Goal: Information Seeking & Learning: Learn about a topic

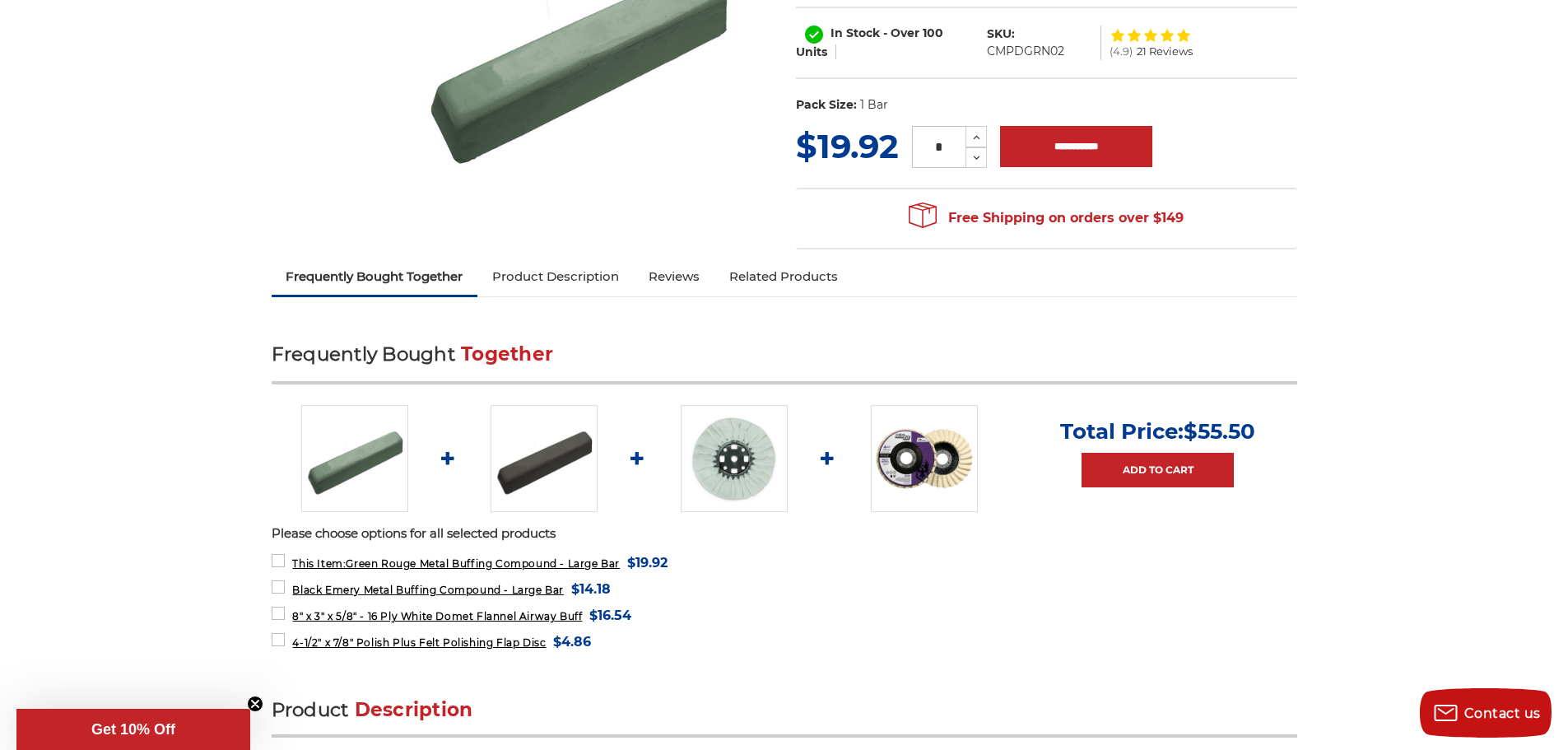
scroll to position [329, 0]
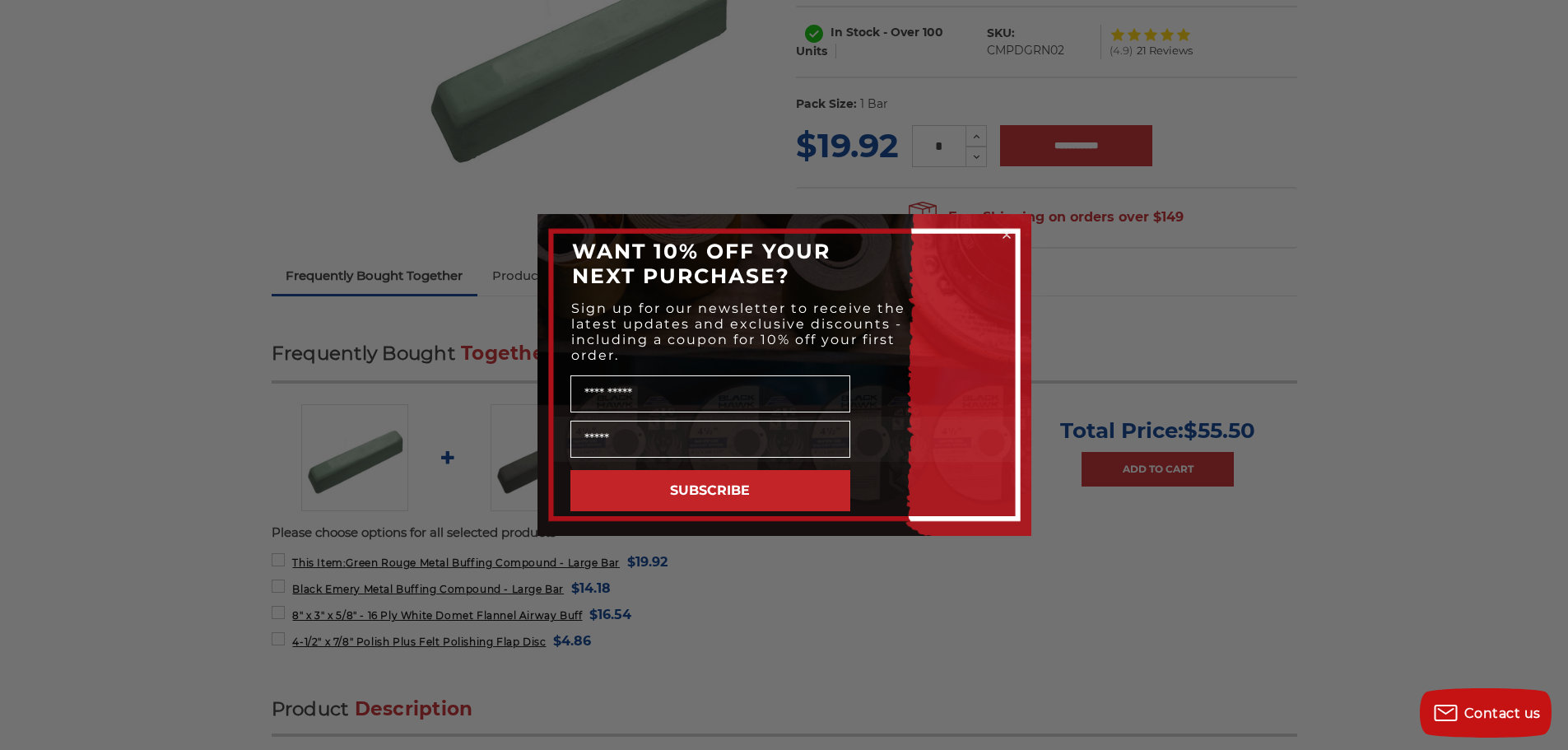
click at [1004, 229] on circle "Close dialog" at bounding box center [1006, 235] width 16 height 16
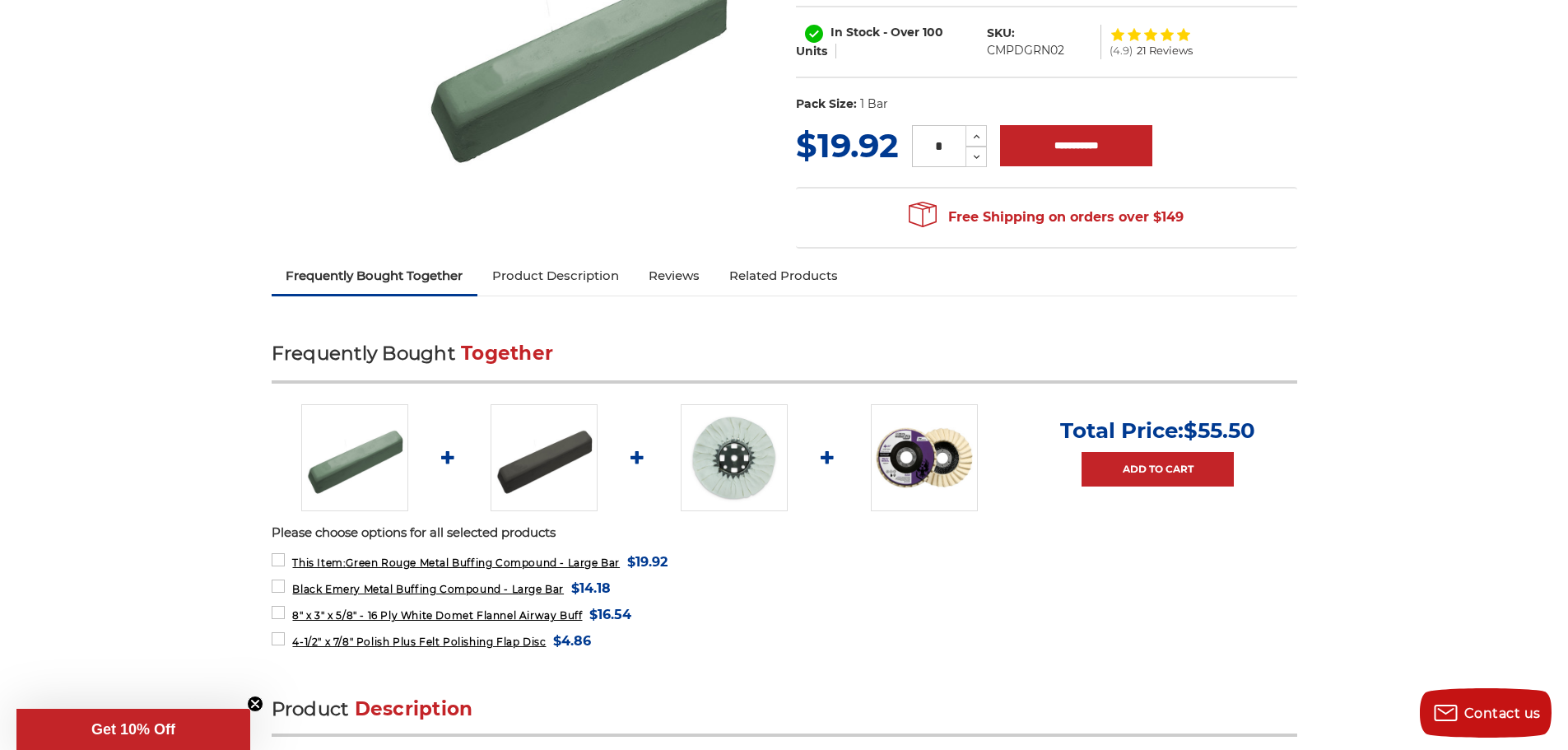
click at [587, 274] on link "Product Description" at bounding box center [556, 276] width 157 height 37
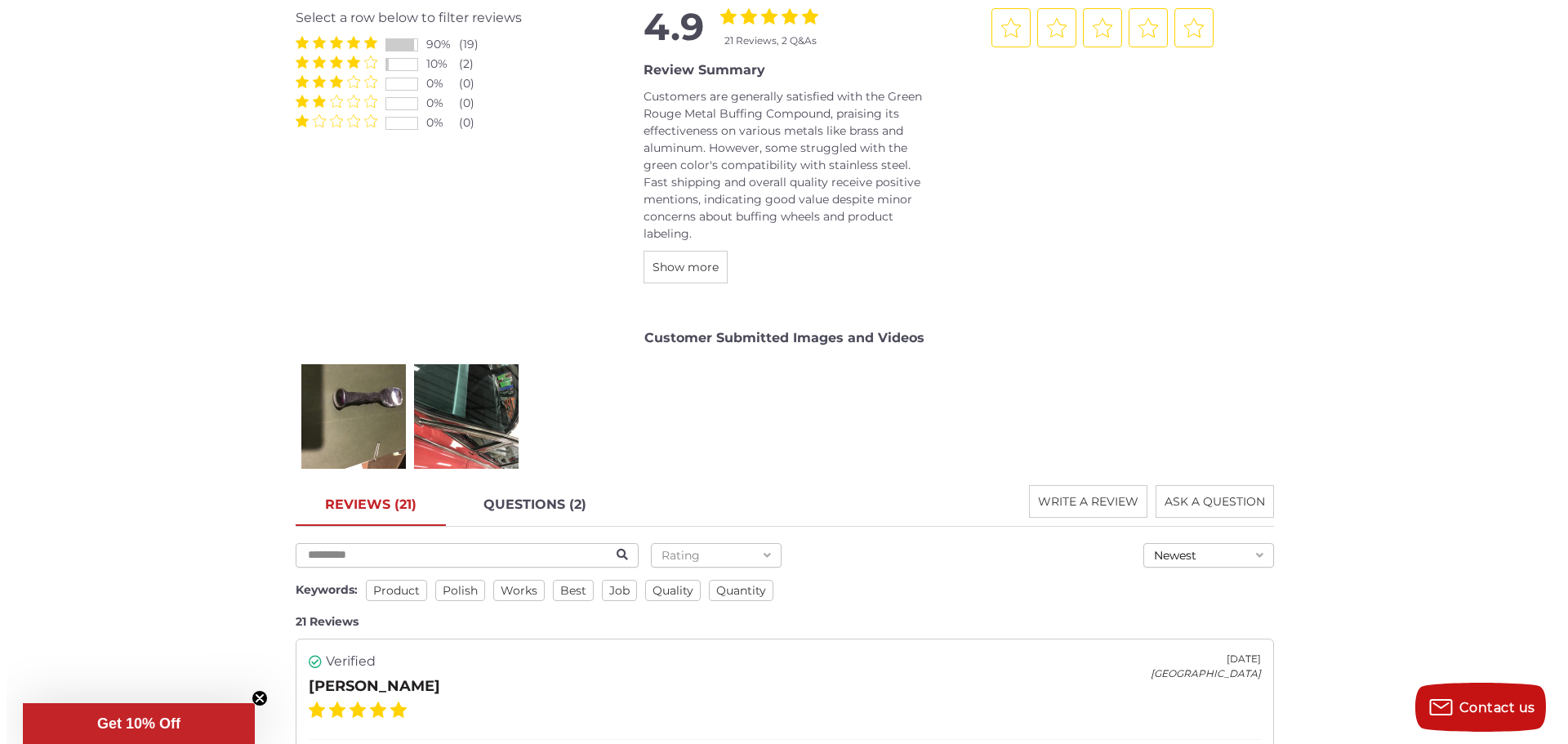
scroll to position [2389, 0]
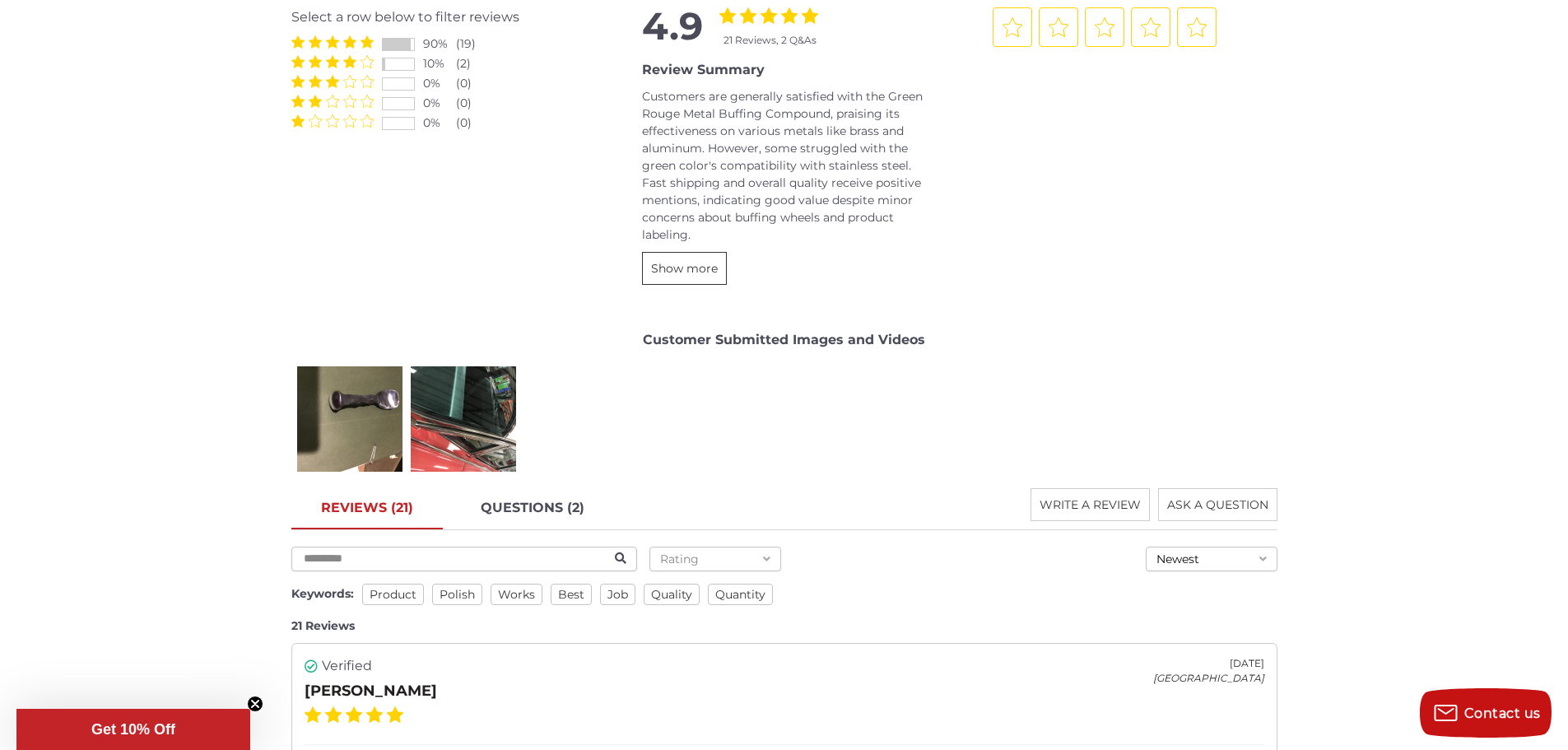
click at [682, 266] on span "Show more" at bounding box center [684, 268] width 67 height 15
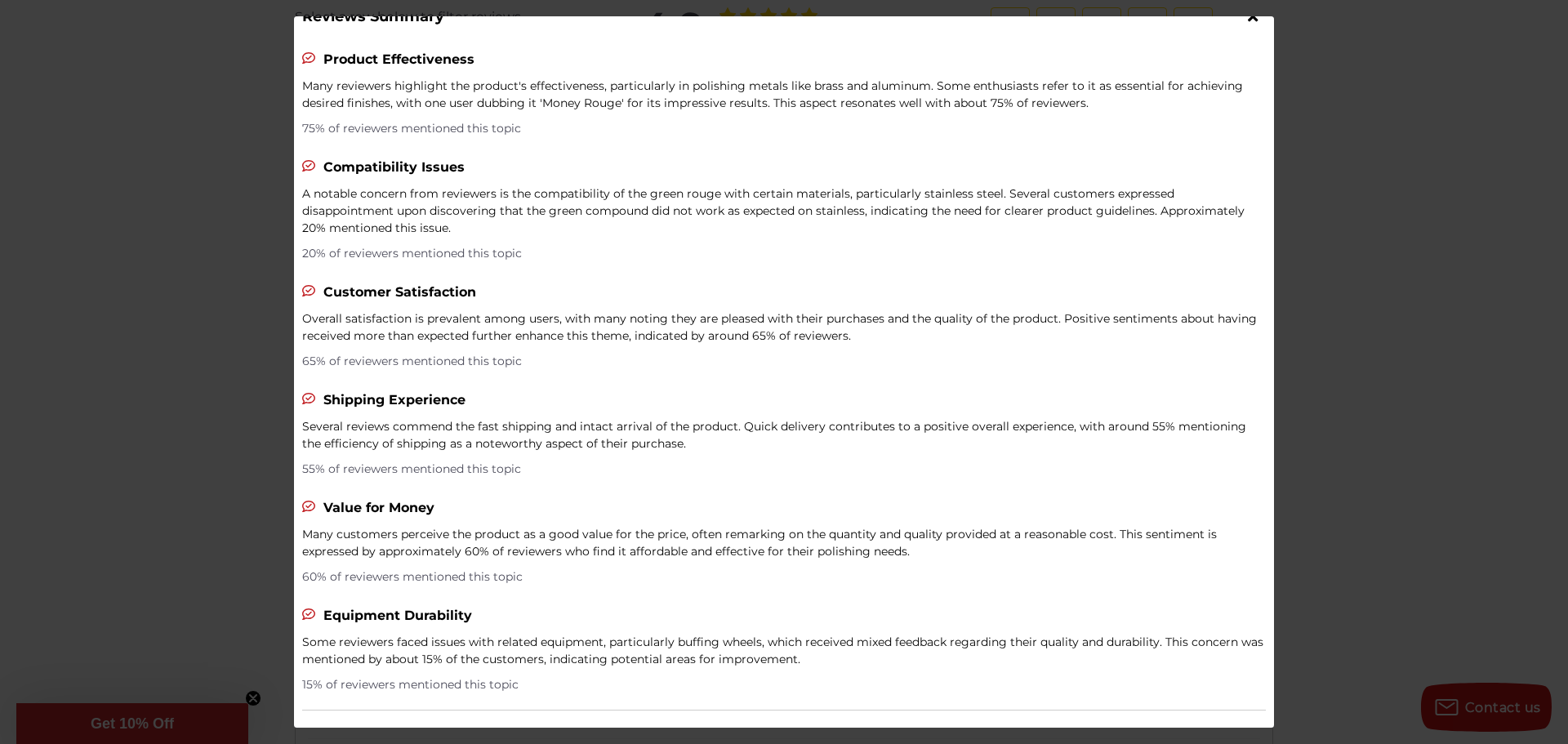
scroll to position [0, 0]
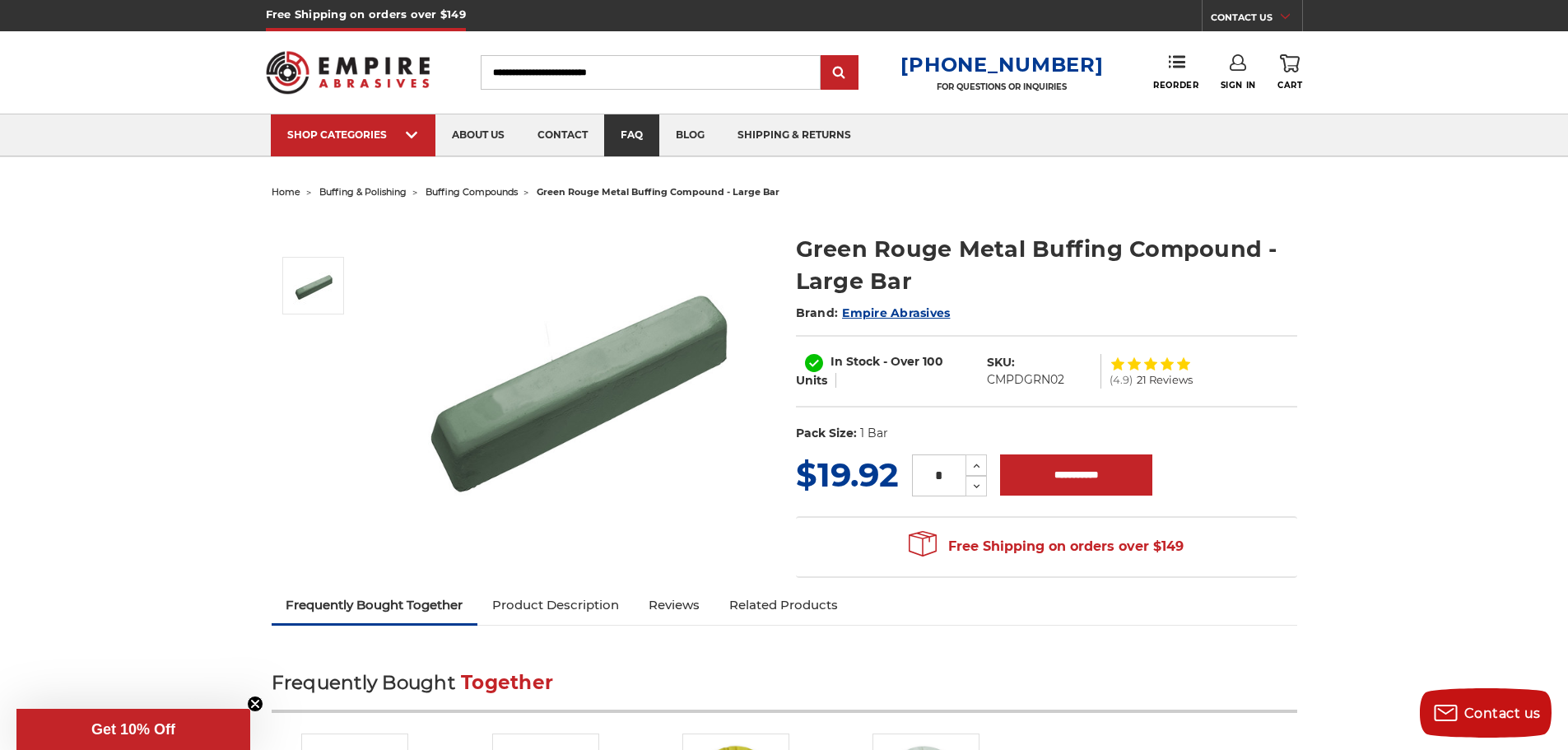
click at [637, 127] on link "faq" at bounding box center [632, 135] width 55 height 42
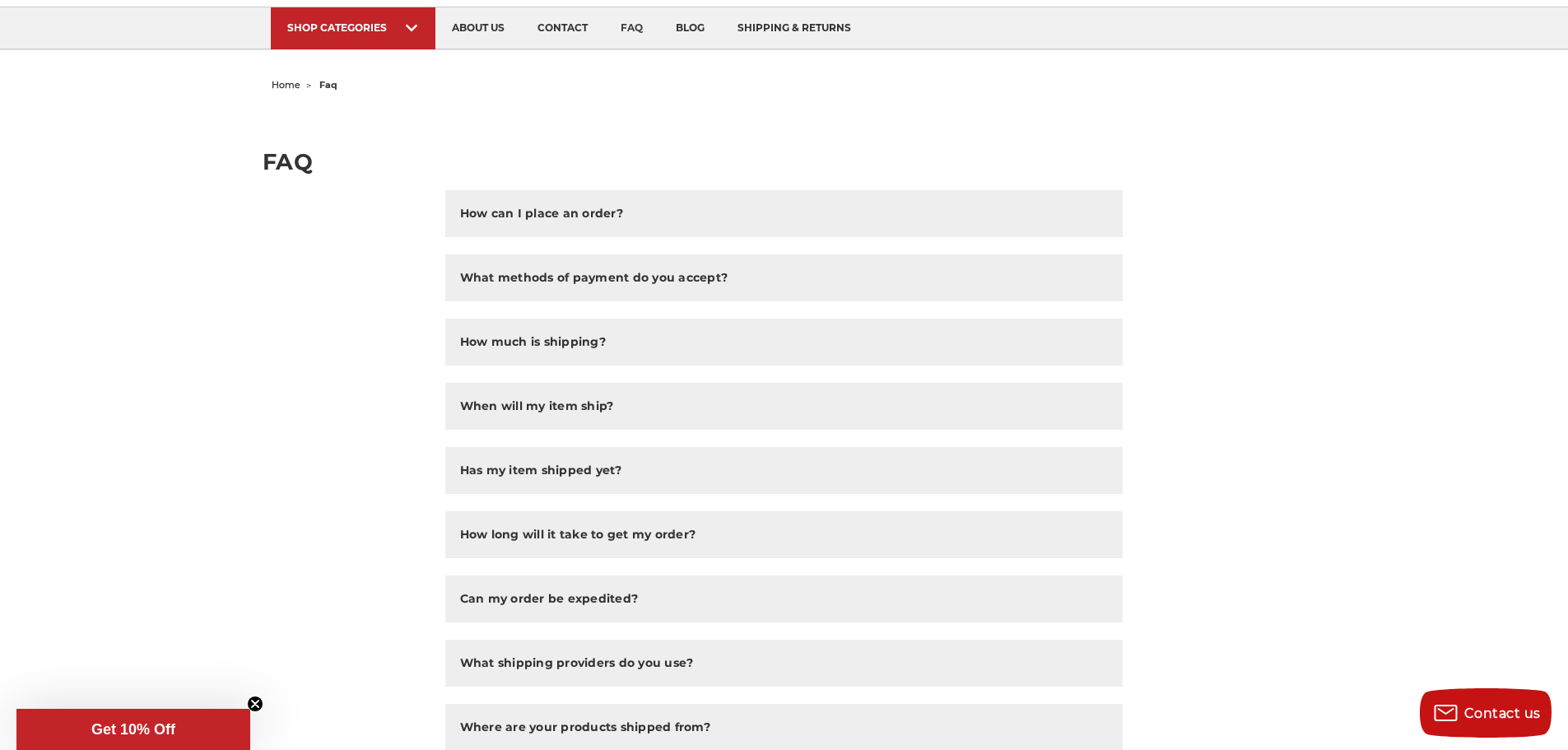
scroll to position [66, 0]
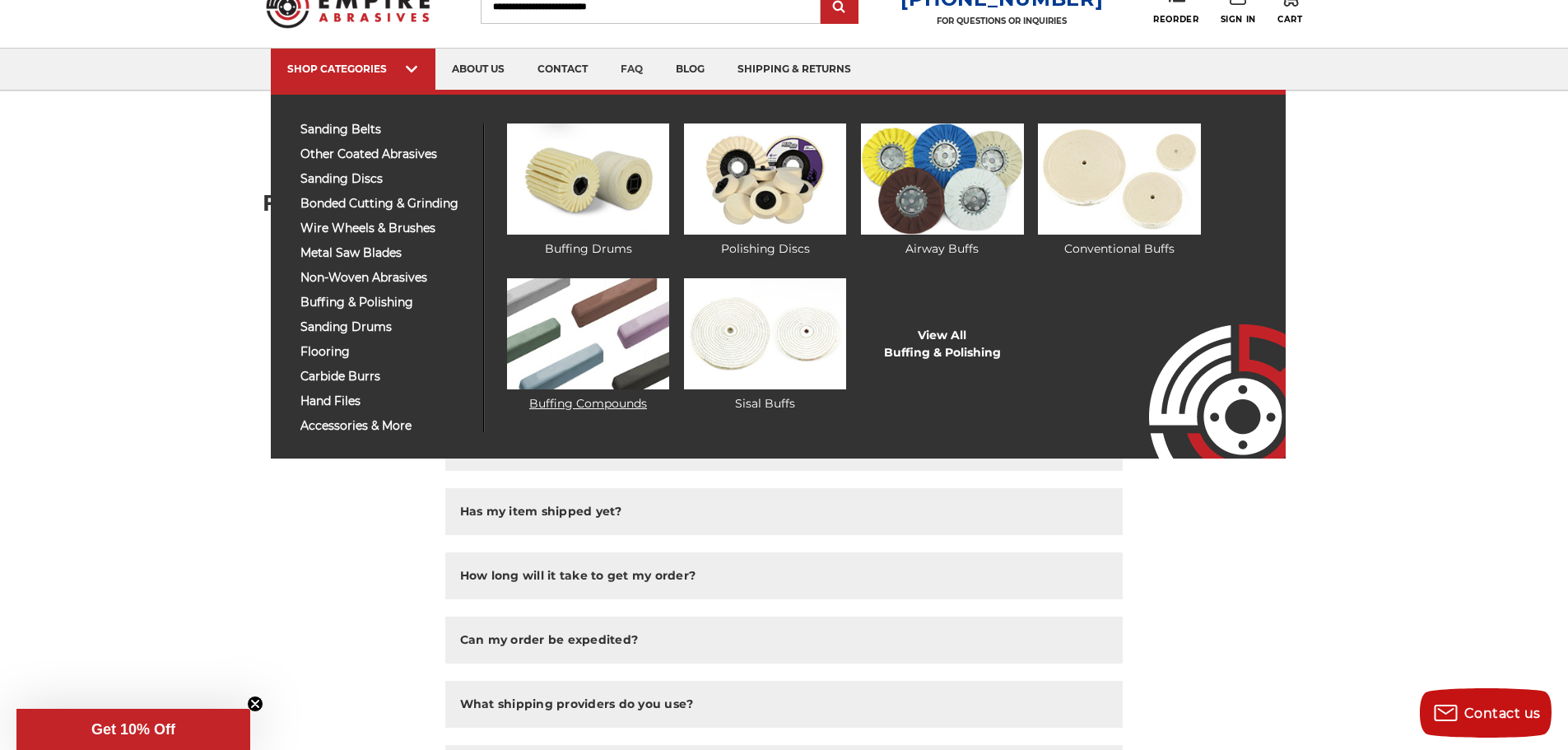
click at [580, 337] on img at bounding box center [587, 334] width 162 height 111
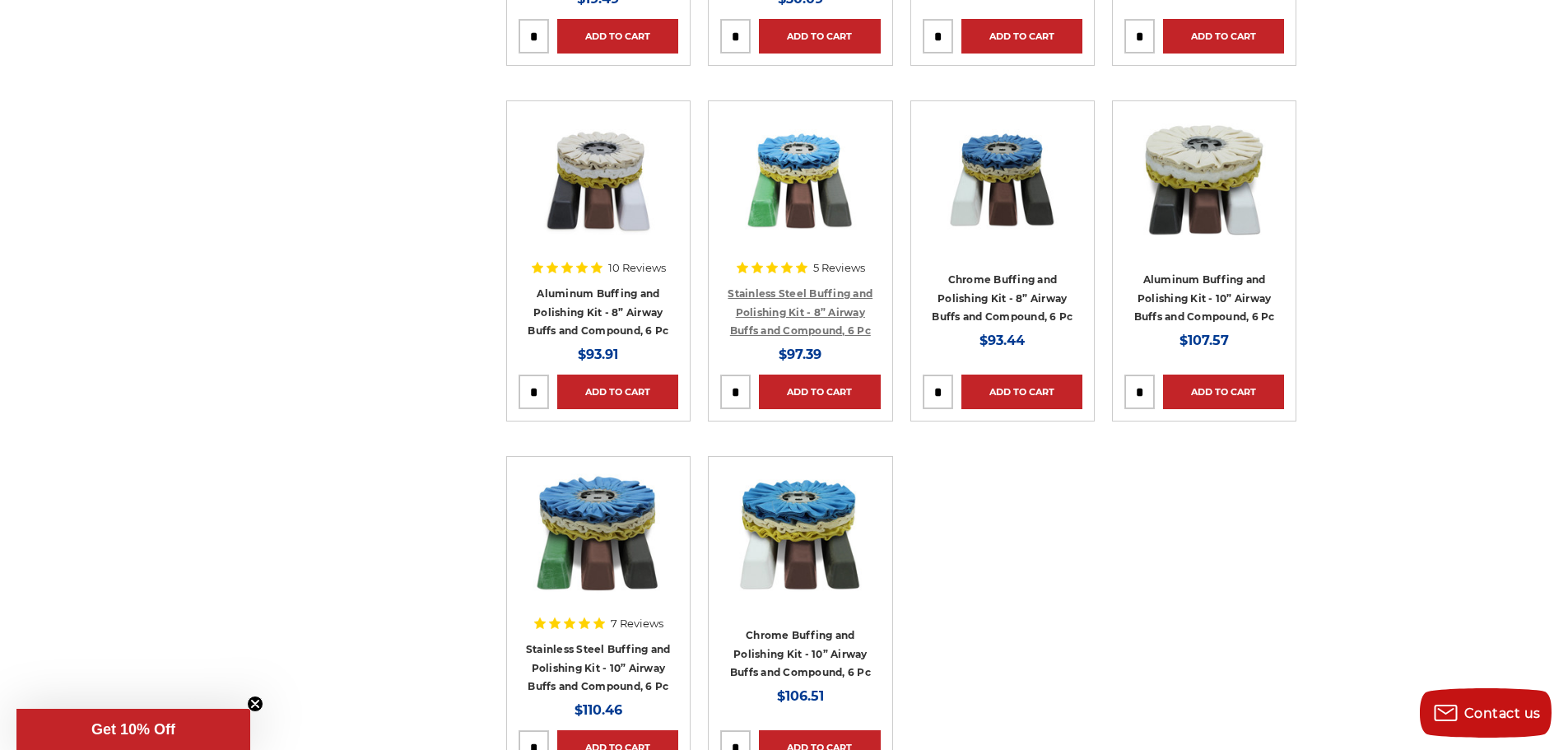
scroll to position [1070, 0]
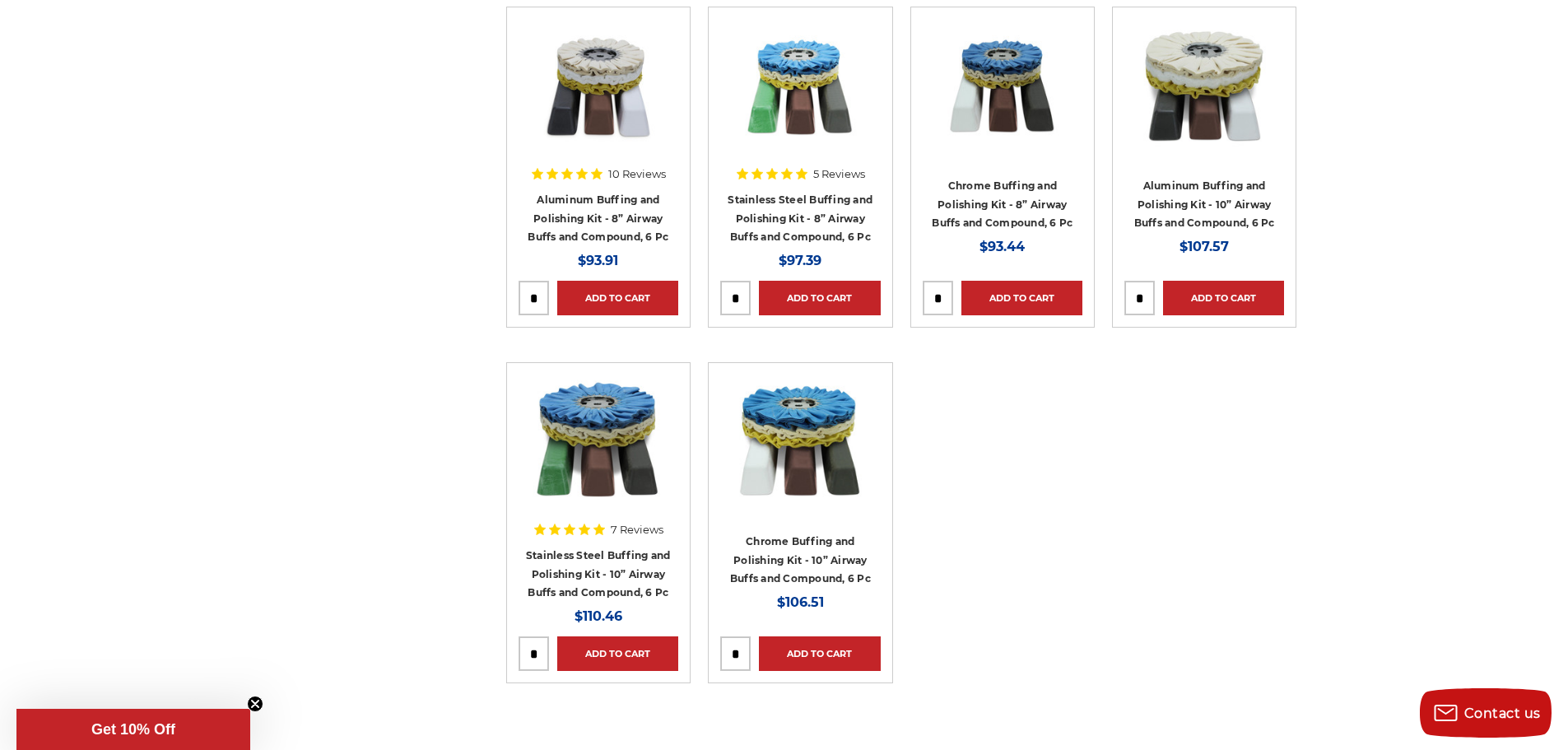
click at [598, 460] on img at bounding box center [599, 440] width 131 height 131
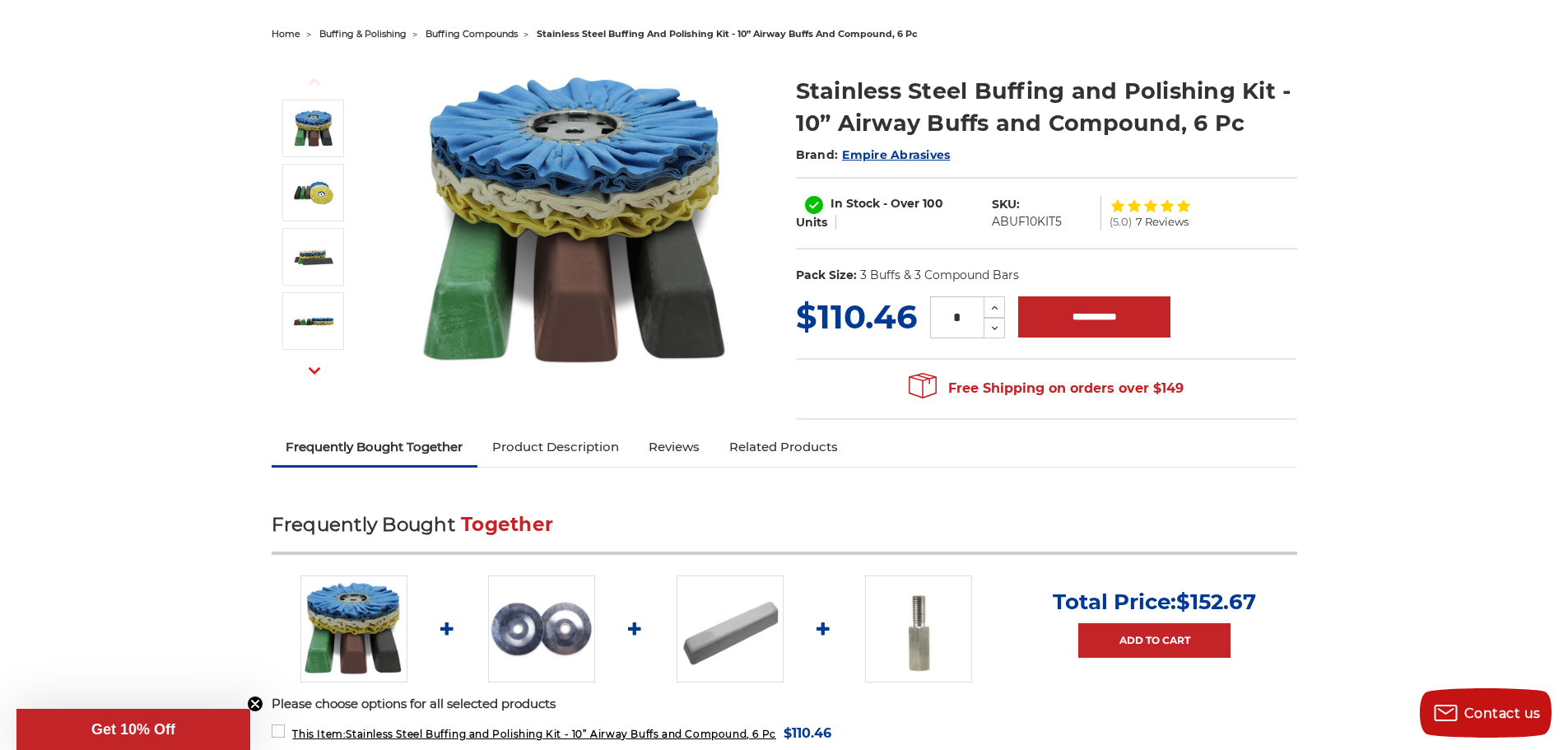
scroll to position [164, 0]
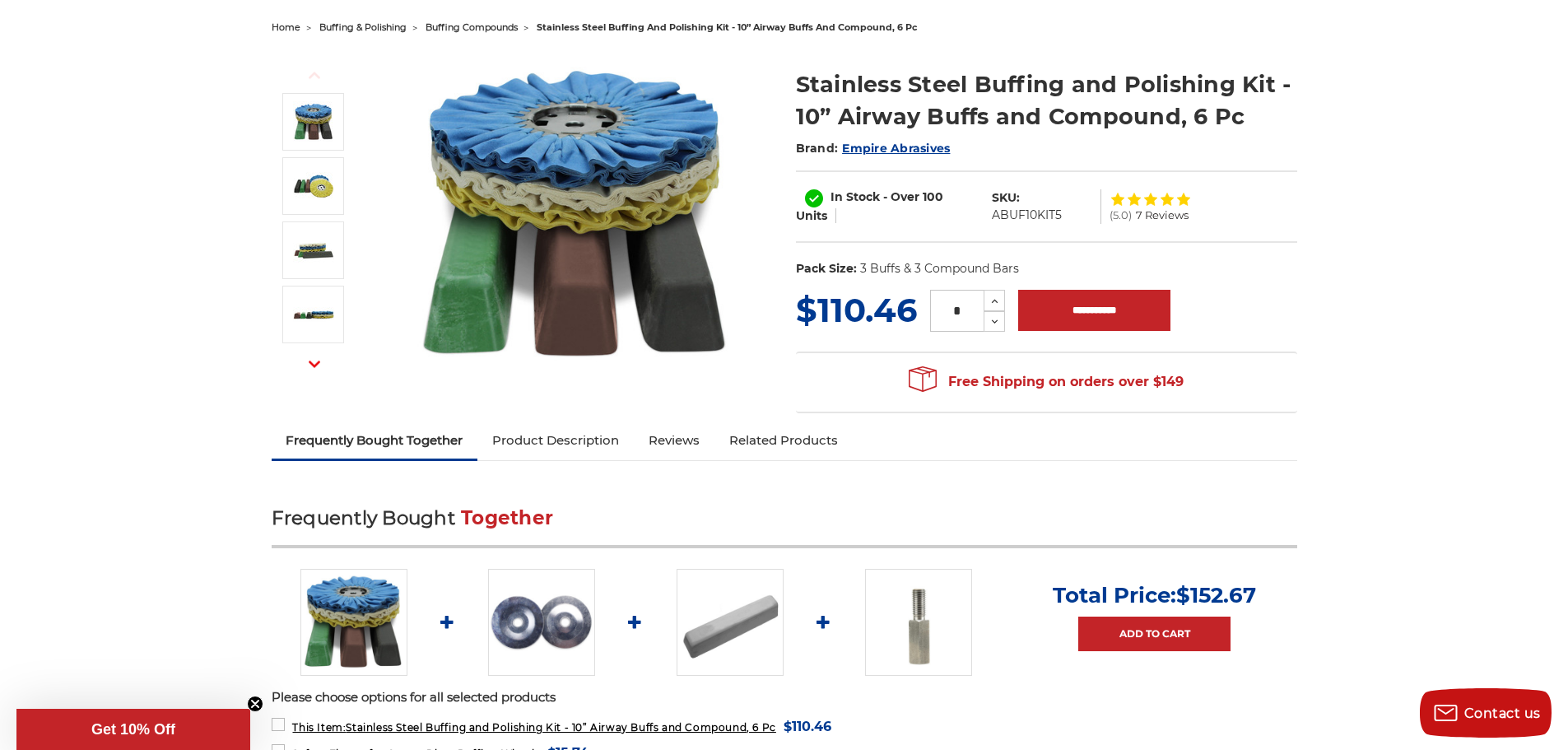
click at [457, 314] on img at bounding box center [577, 215] width 329 height 329
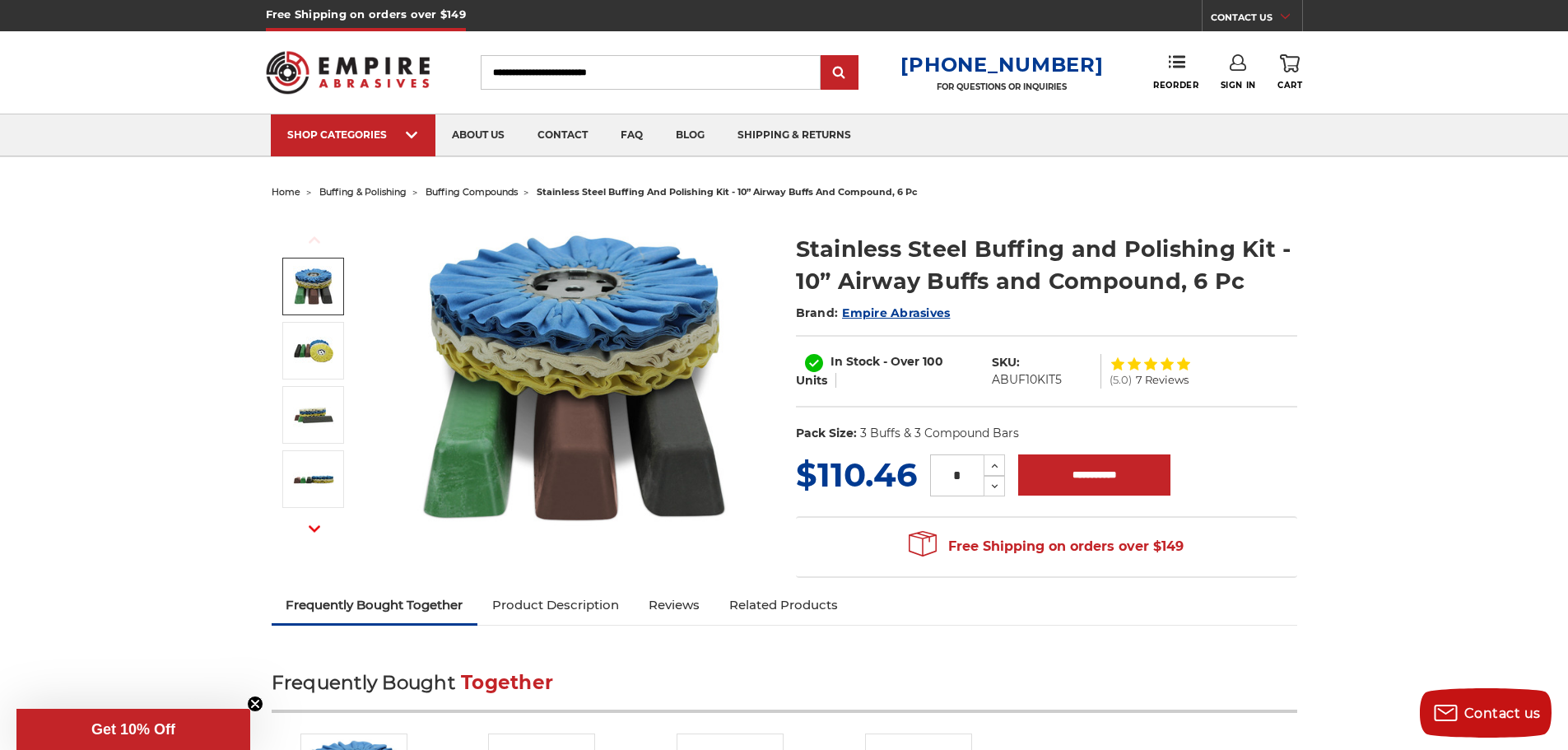
click at [533, 63] on input "Search" at bounding box center [650, 72] width 340 height 35
click at [540, 78] on input "Search" at bounding box center [650, 72] width 340 height 35
type input "********"
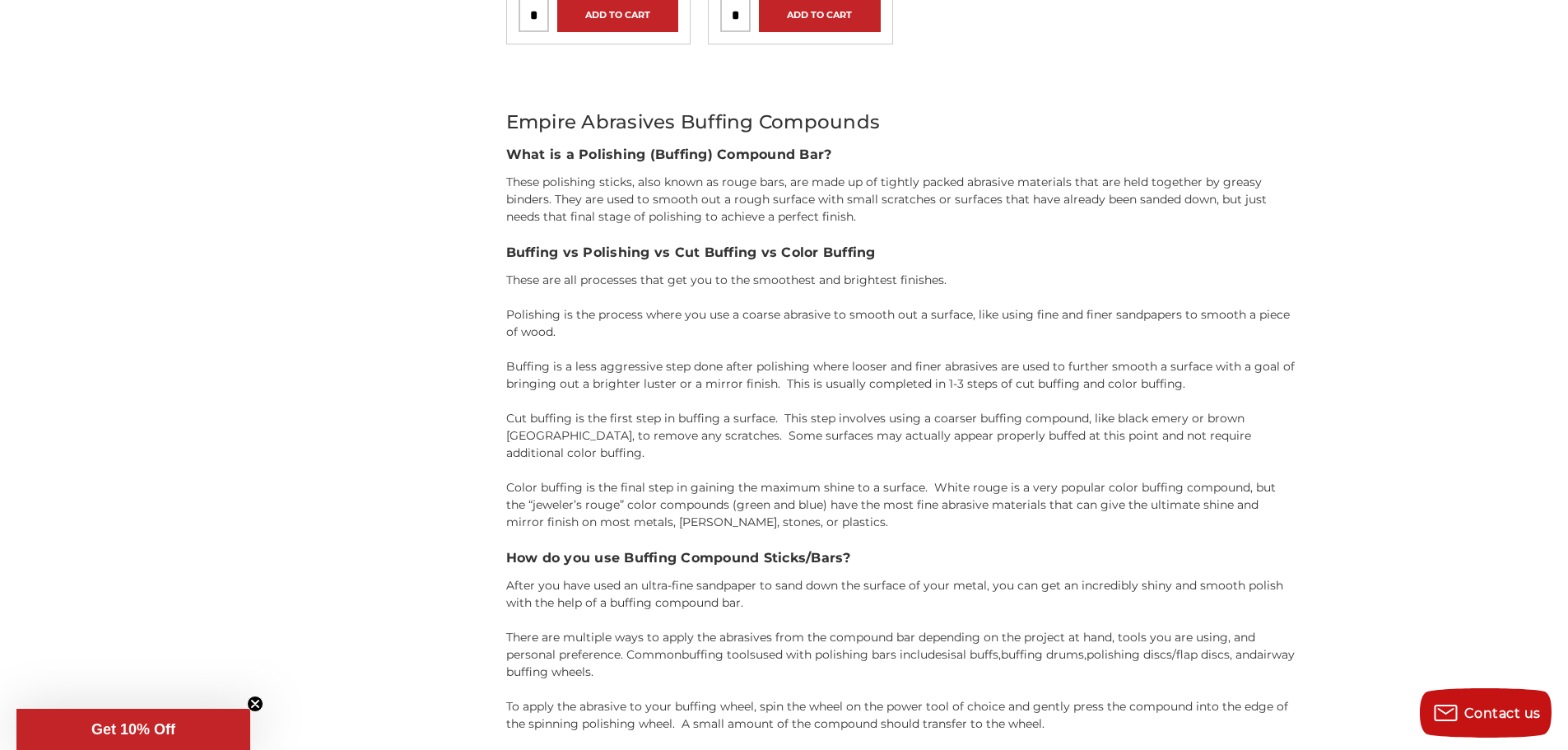
scroll to position [1400, 0]
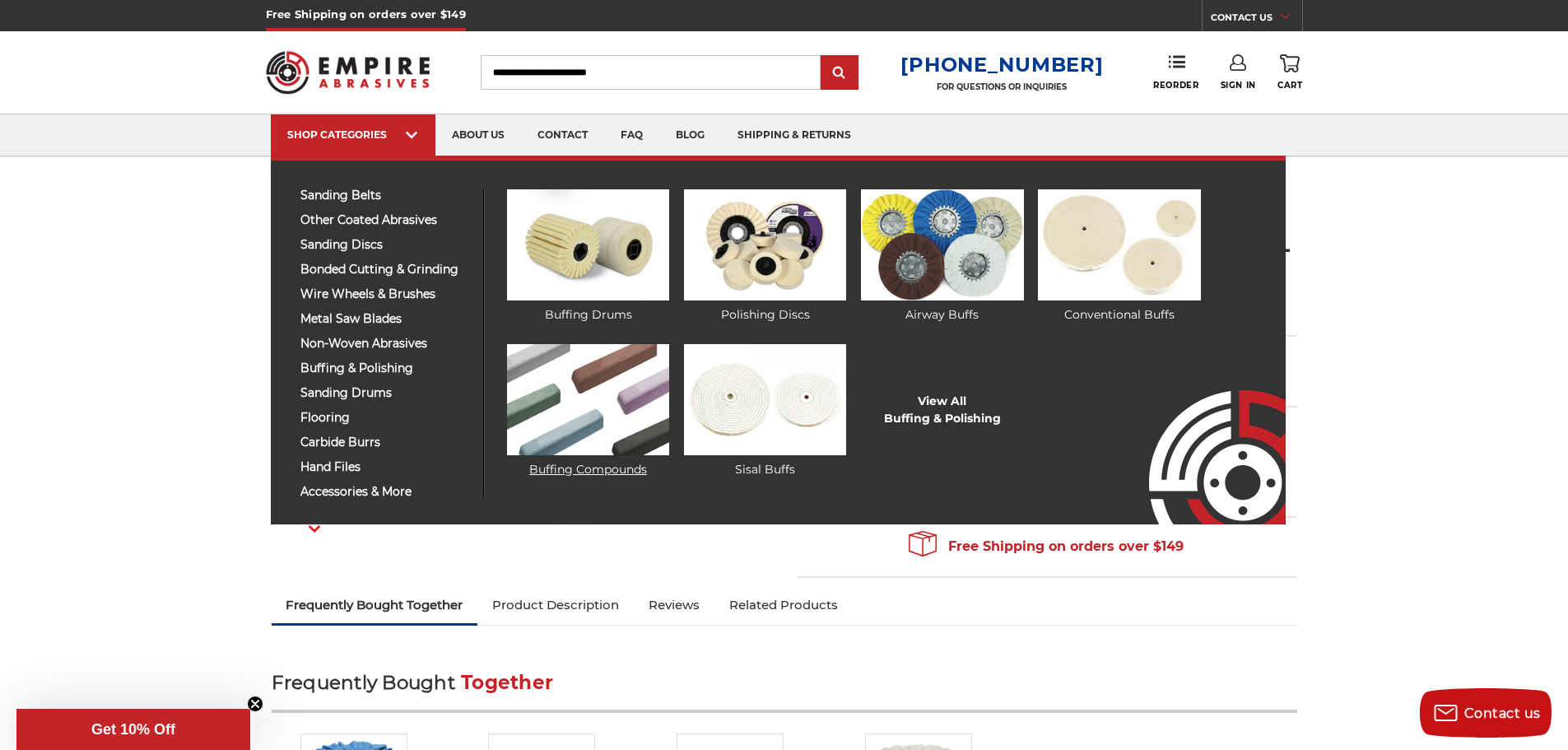
click at [594, 468] on link "Buffing Compounds" at bounding box center [587, 411] width 162 height 134
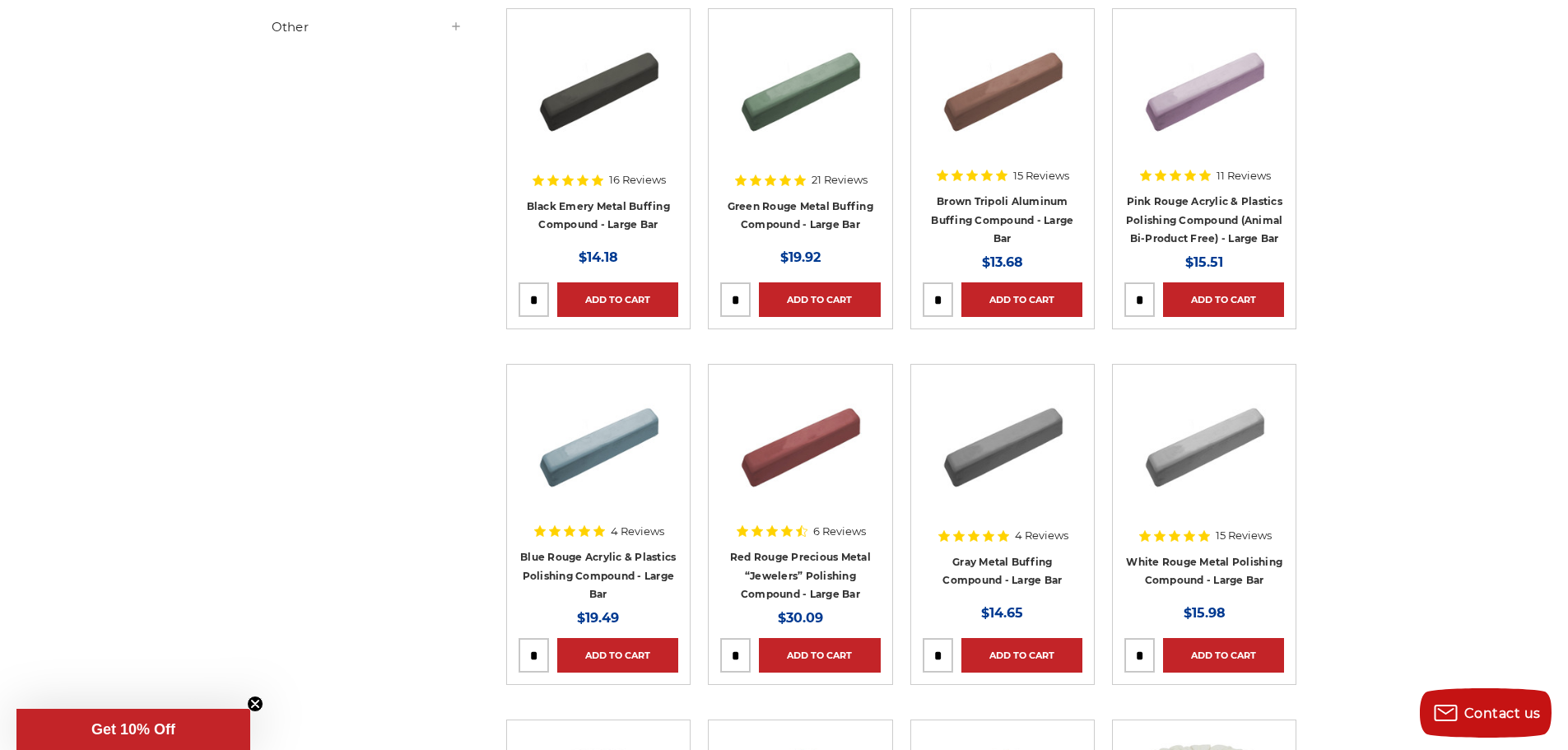
scroll to position [329, 0]
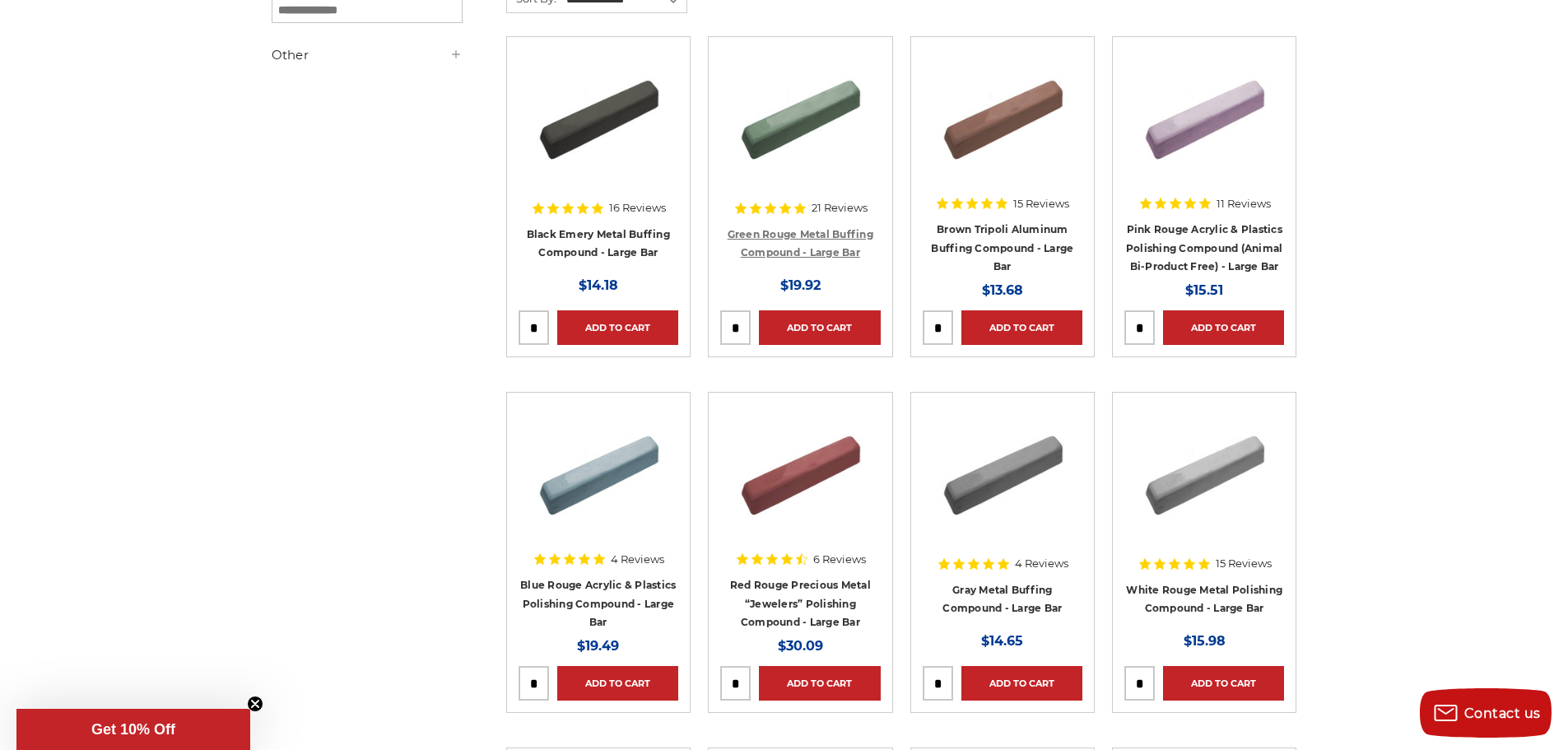
click at [794, 230] on link "Green Rouge Metal Buffing Compound - Large Bar" at bounding box center [799, 243] width 145 height 31
click at [804, 583] on link "Red Rouge Precious Metal “Jewelers” Polishing Compound - Large Bar" at bounding box center [800, 604] width 141 height 50
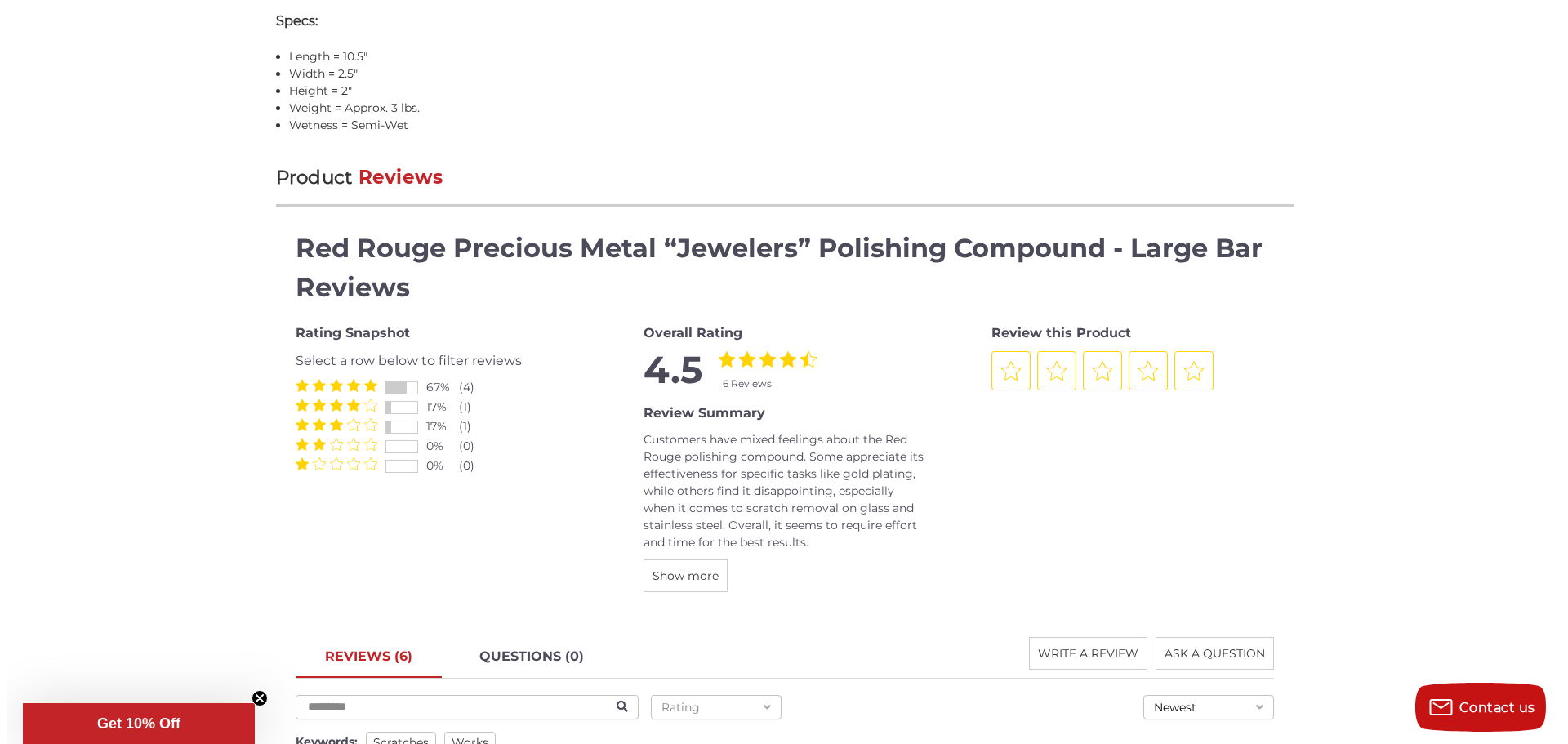
scroll to position [1797, 0]
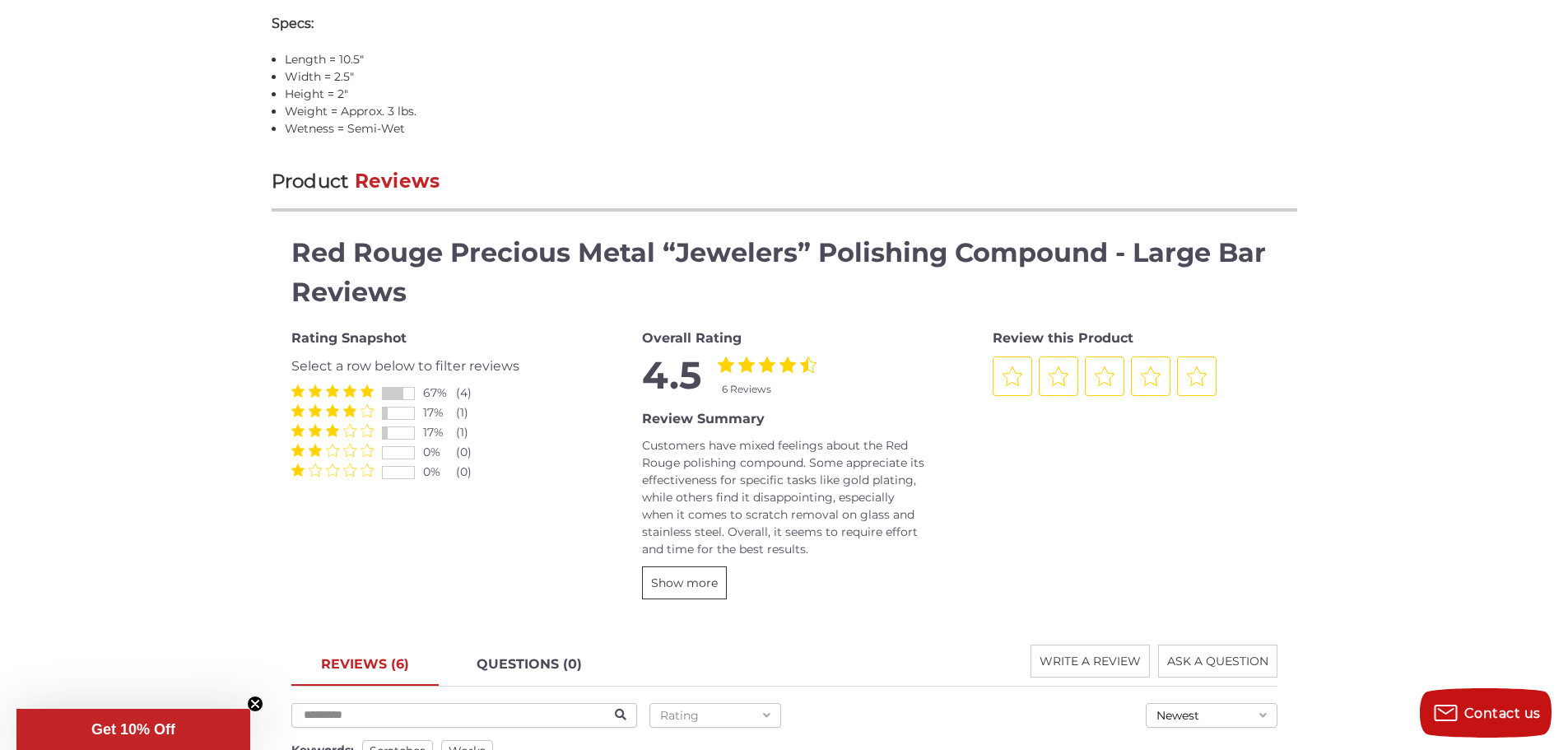
click at [690, 584] on span "Show more" at bounding box center [684, 583] width 67 height 15
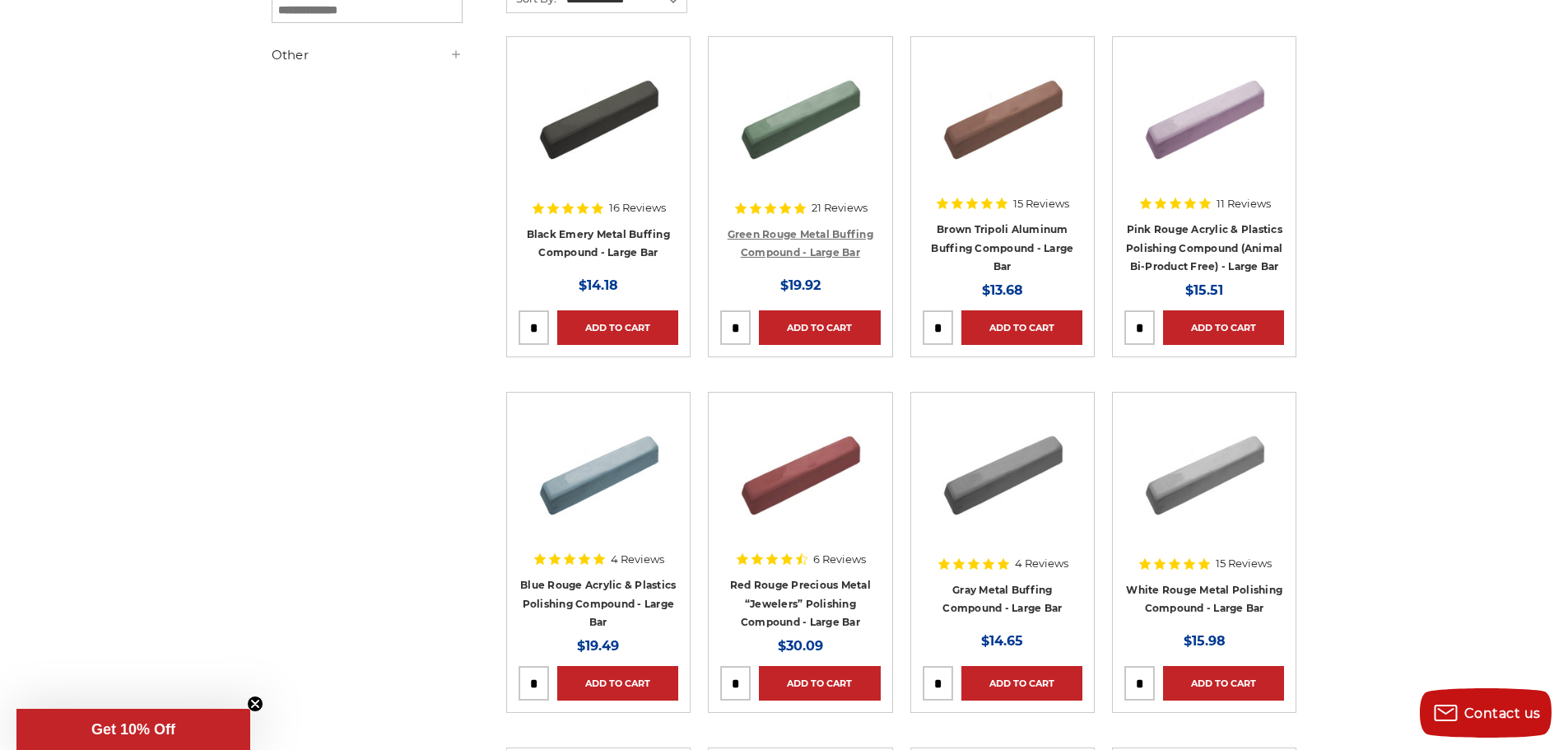
click at [814, 237] on link "Green Rouge Metal Buffing Compound - Large Bar" at bounding box center [799, 243] width 145 height 31
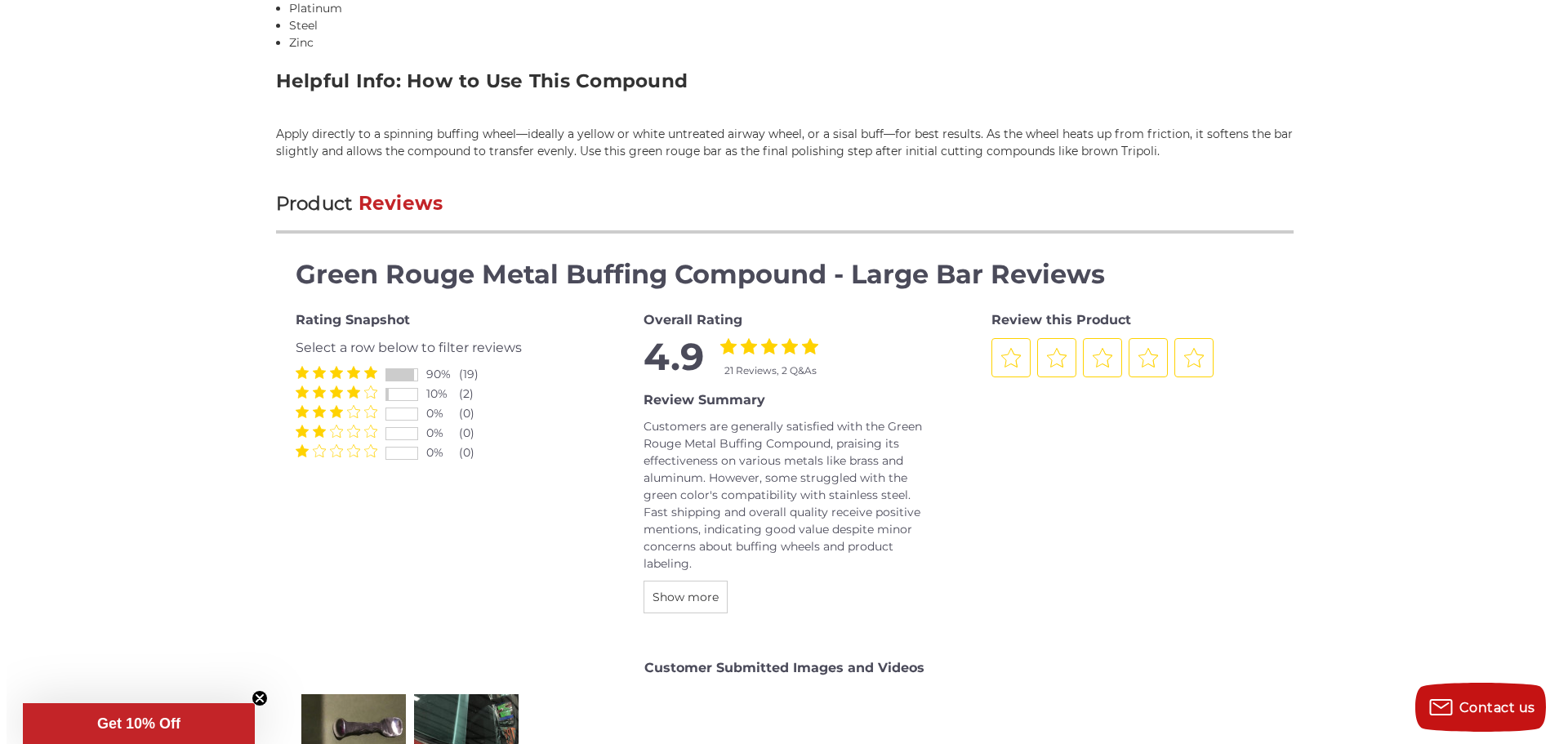
scroll to position [2124, 0]
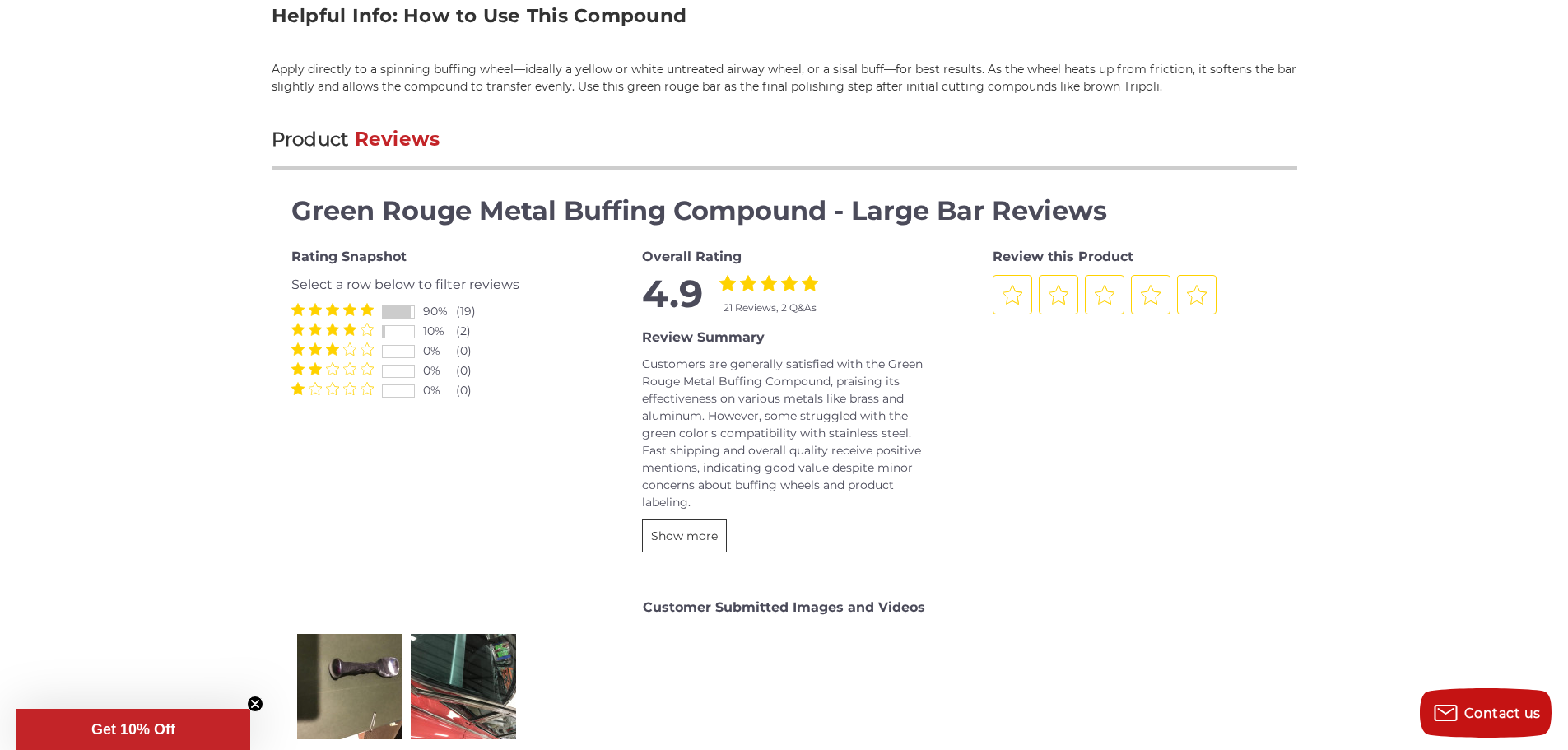
click at [666, 538] on span "Show more" at bounding box center [684, 536] width 67 height 15
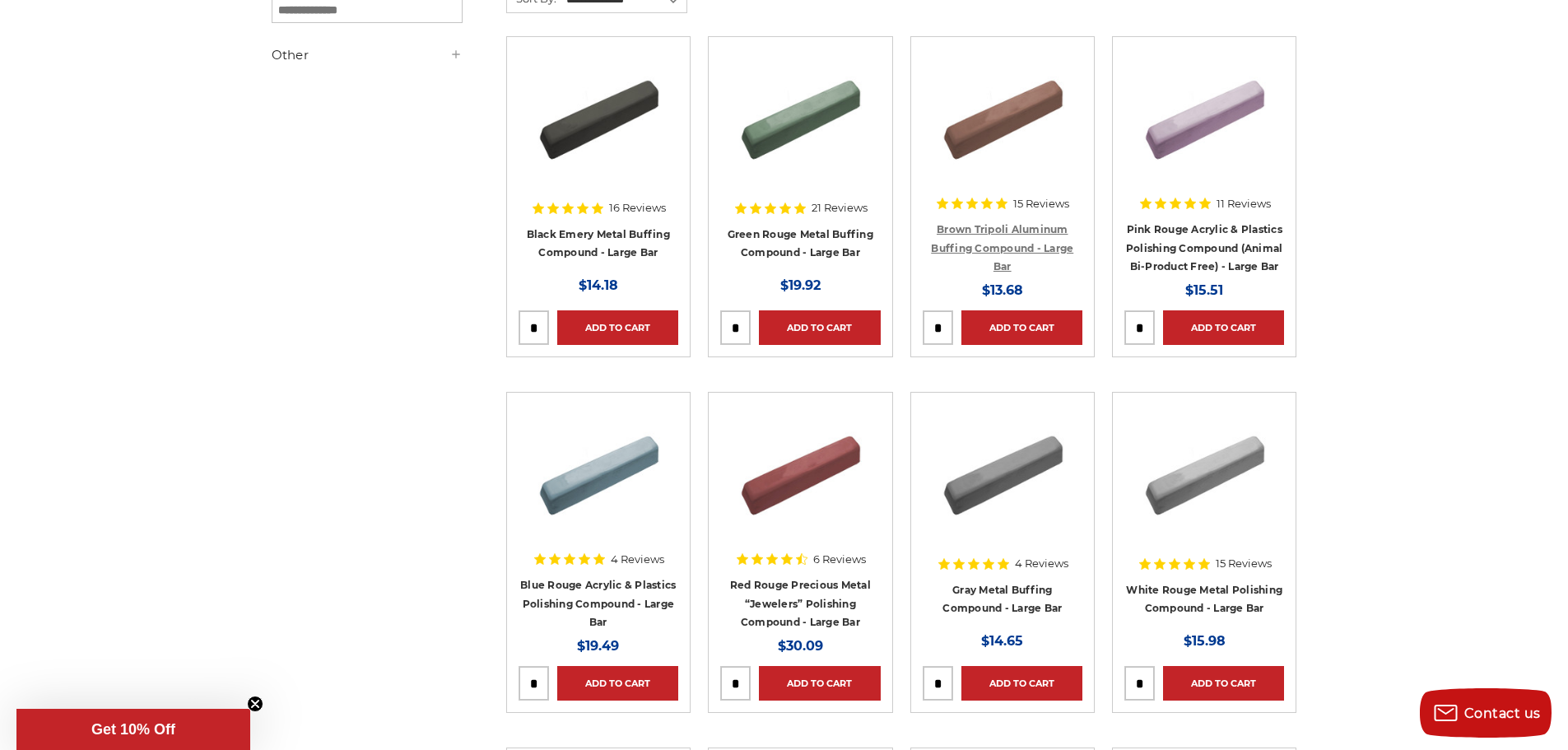
click at [977, 234] on link "Brown Tripoli Aluminum Buffing Compound - Large Bar" at bounding box center [1002, 248] width 143 height 50
click at [1197, 590] on link "White Rouge Metal Polishing Compound - Large Bar" at bounding box center [1204, 599] width 157 height 31
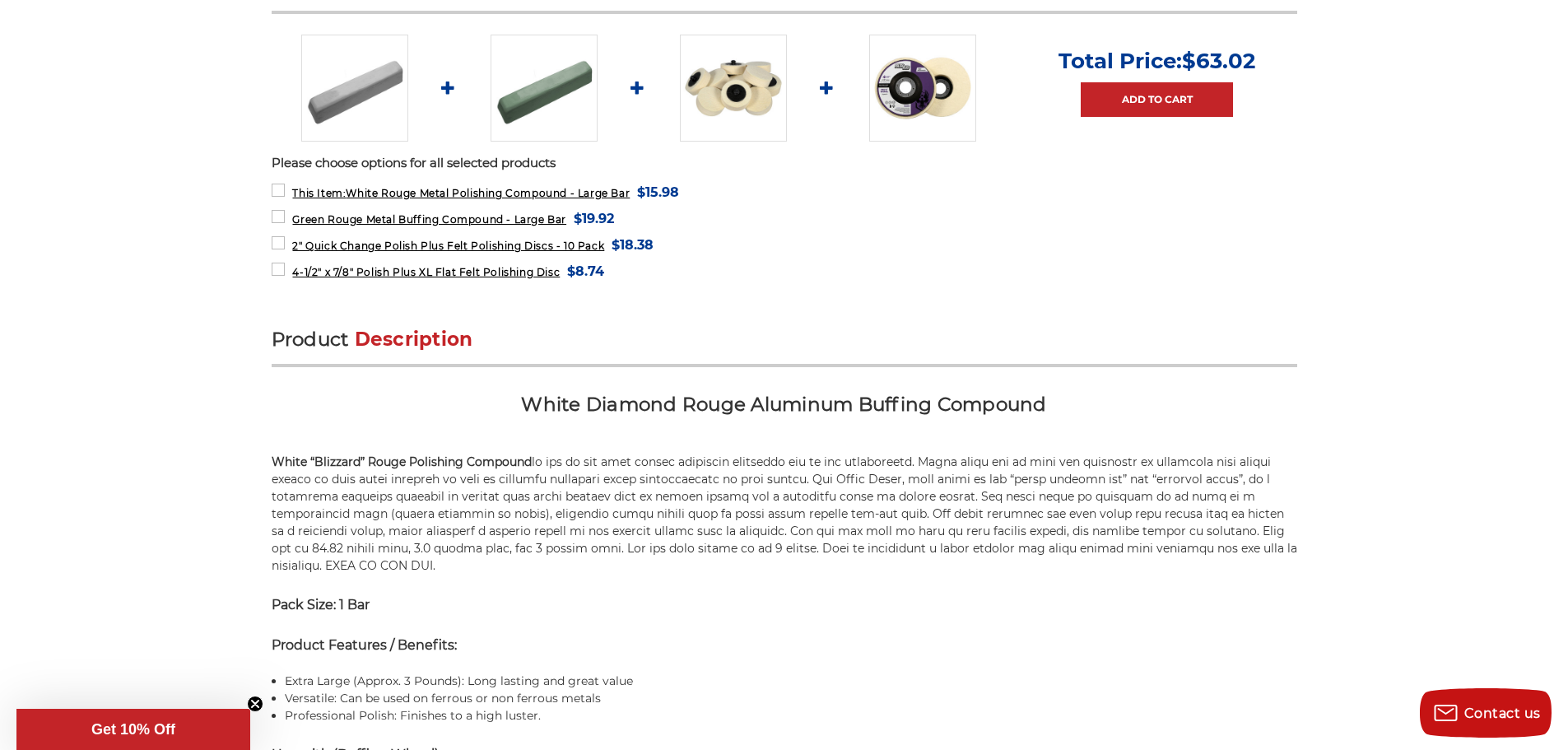
scroll to position [659, 0]
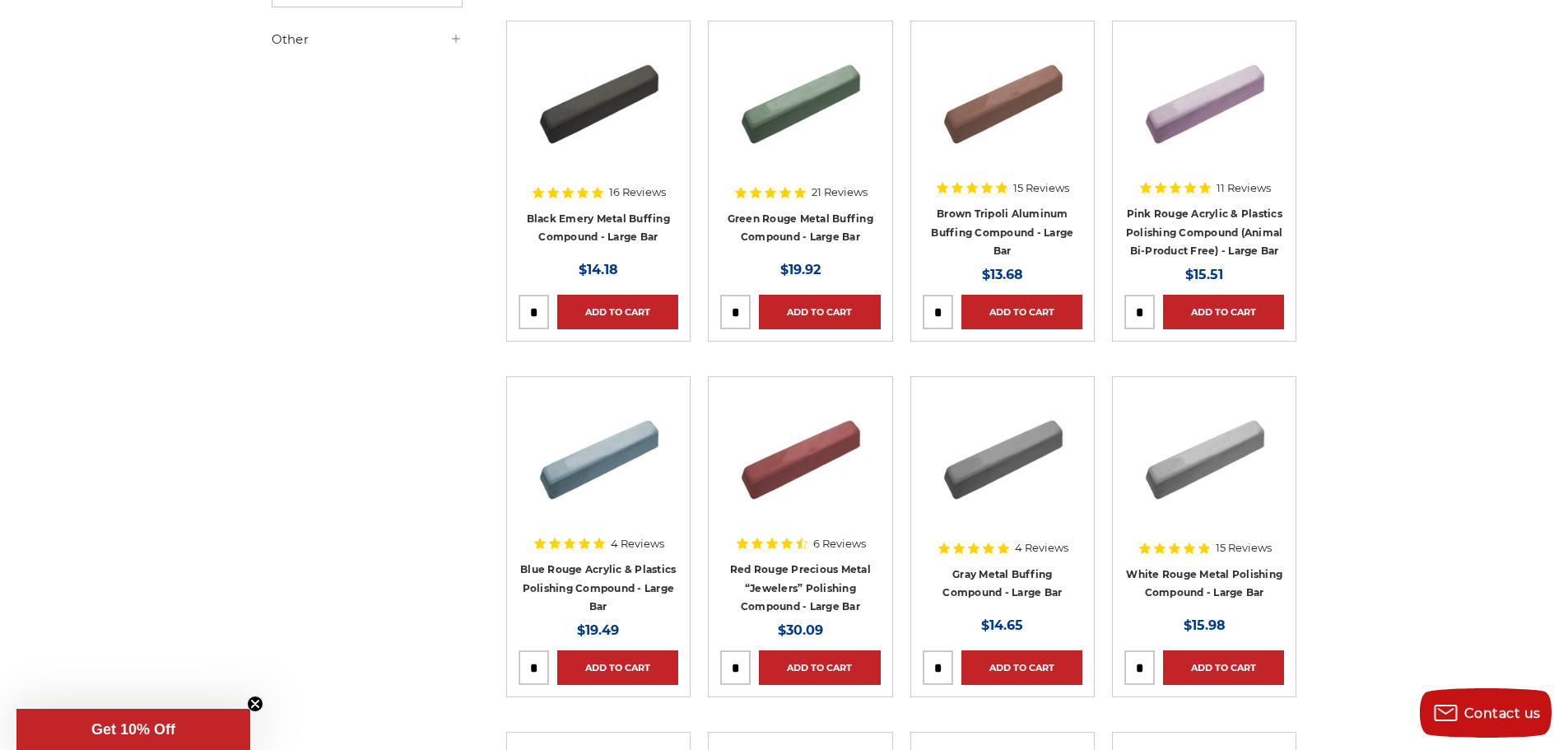
scroll to position [329, 0]
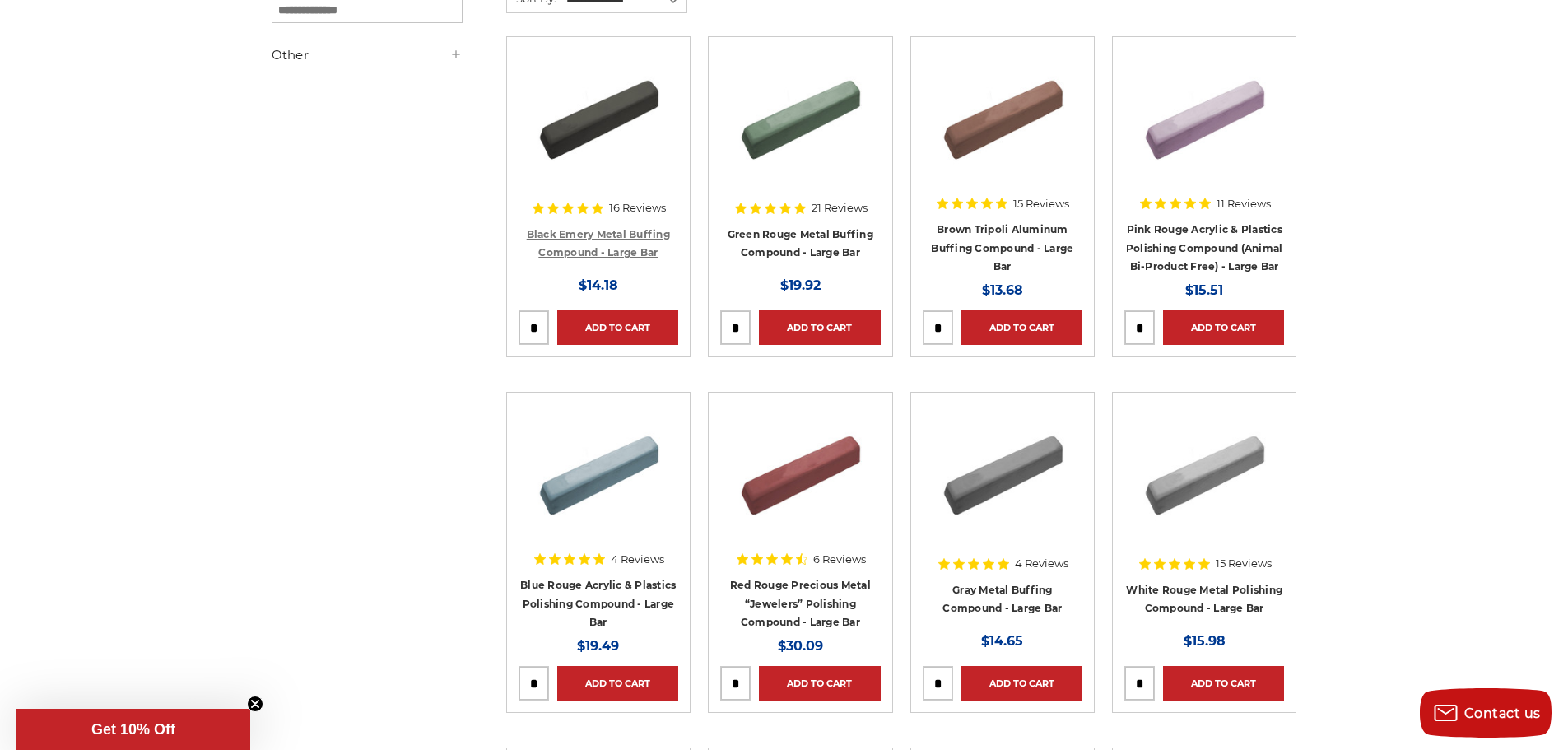
click at [572, 233] on link "Black Emery Metal Buffing Compound - Large Bar" at bounding box center [598, 243] width 144 height 31
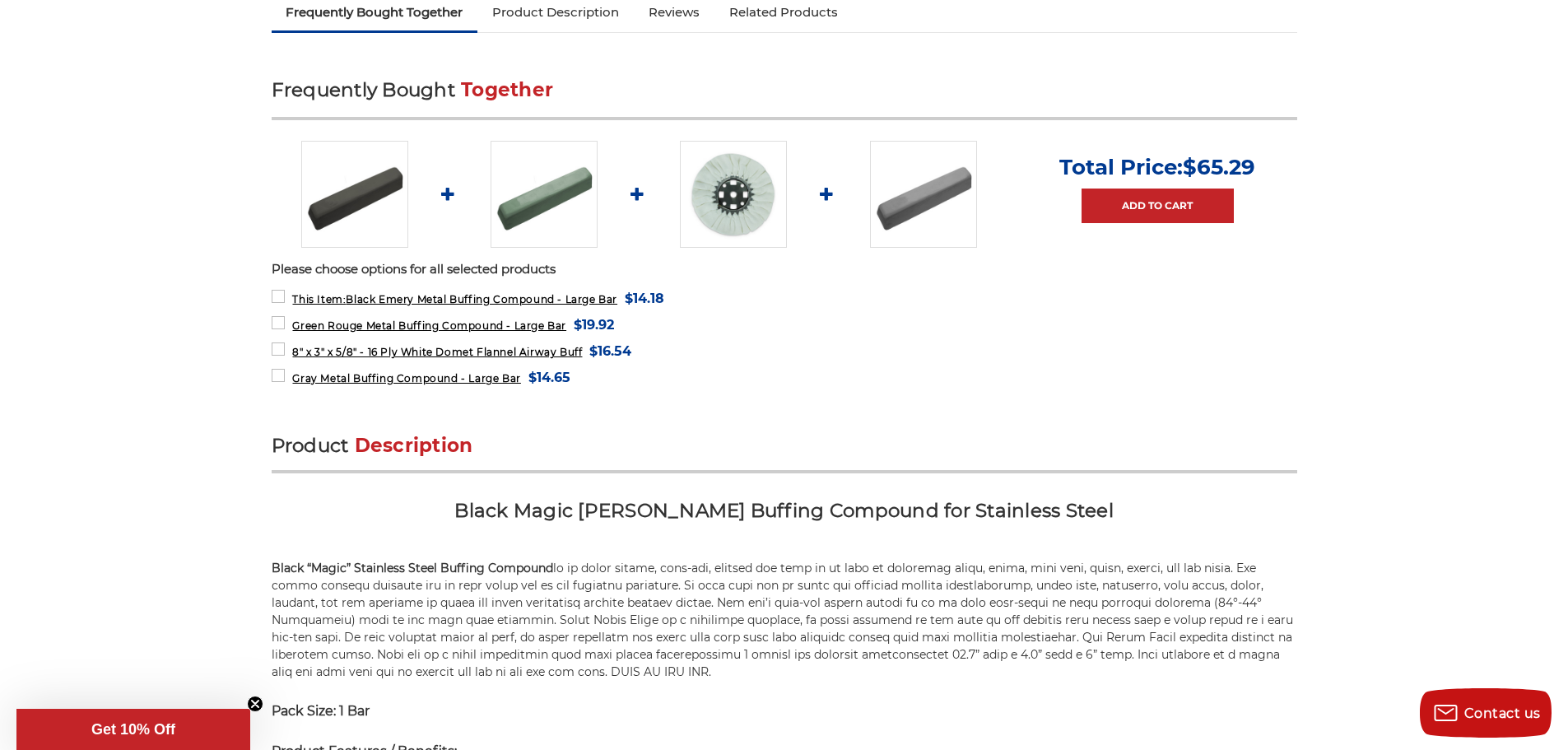
scroll to position [329, 0]
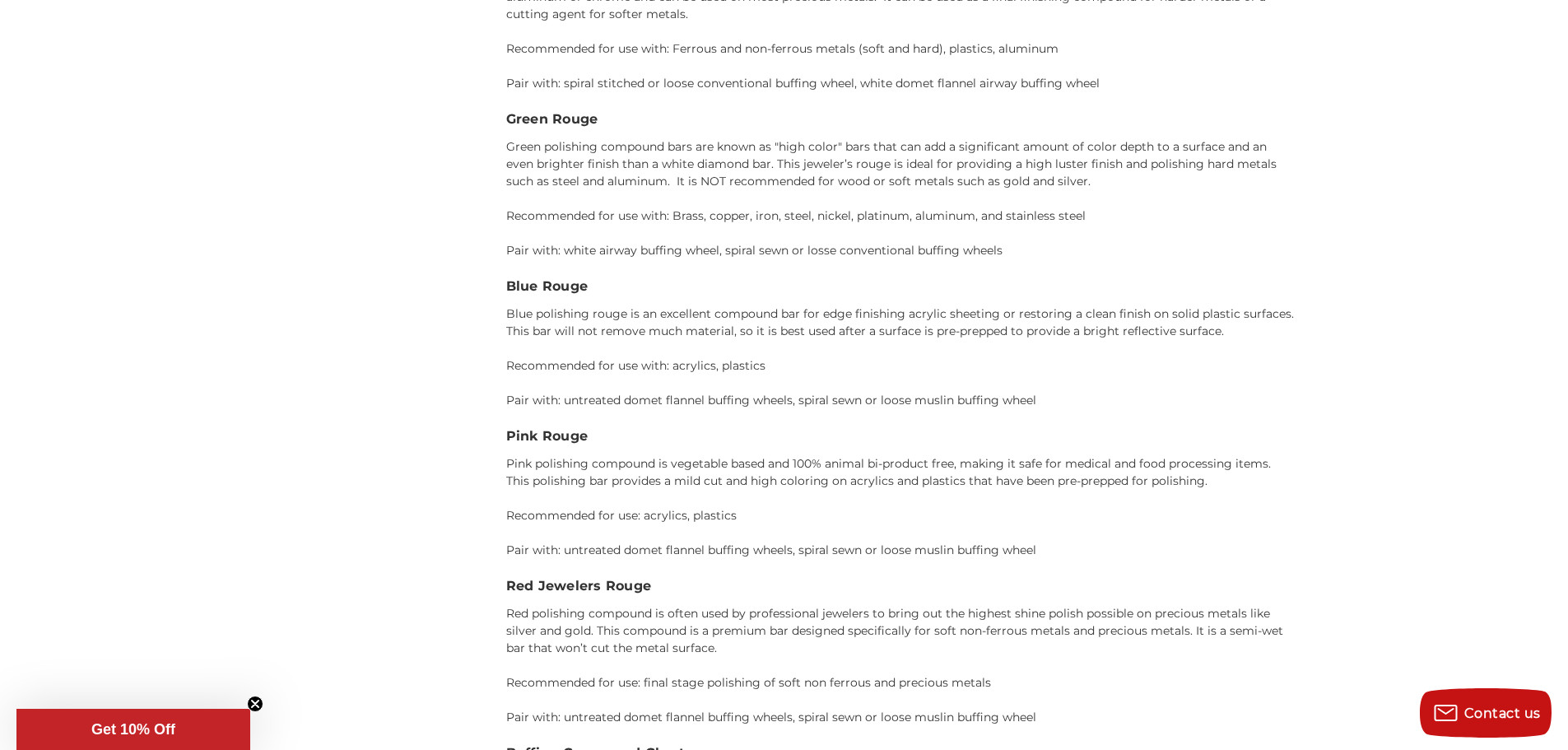
scroll to position [2795, 0]
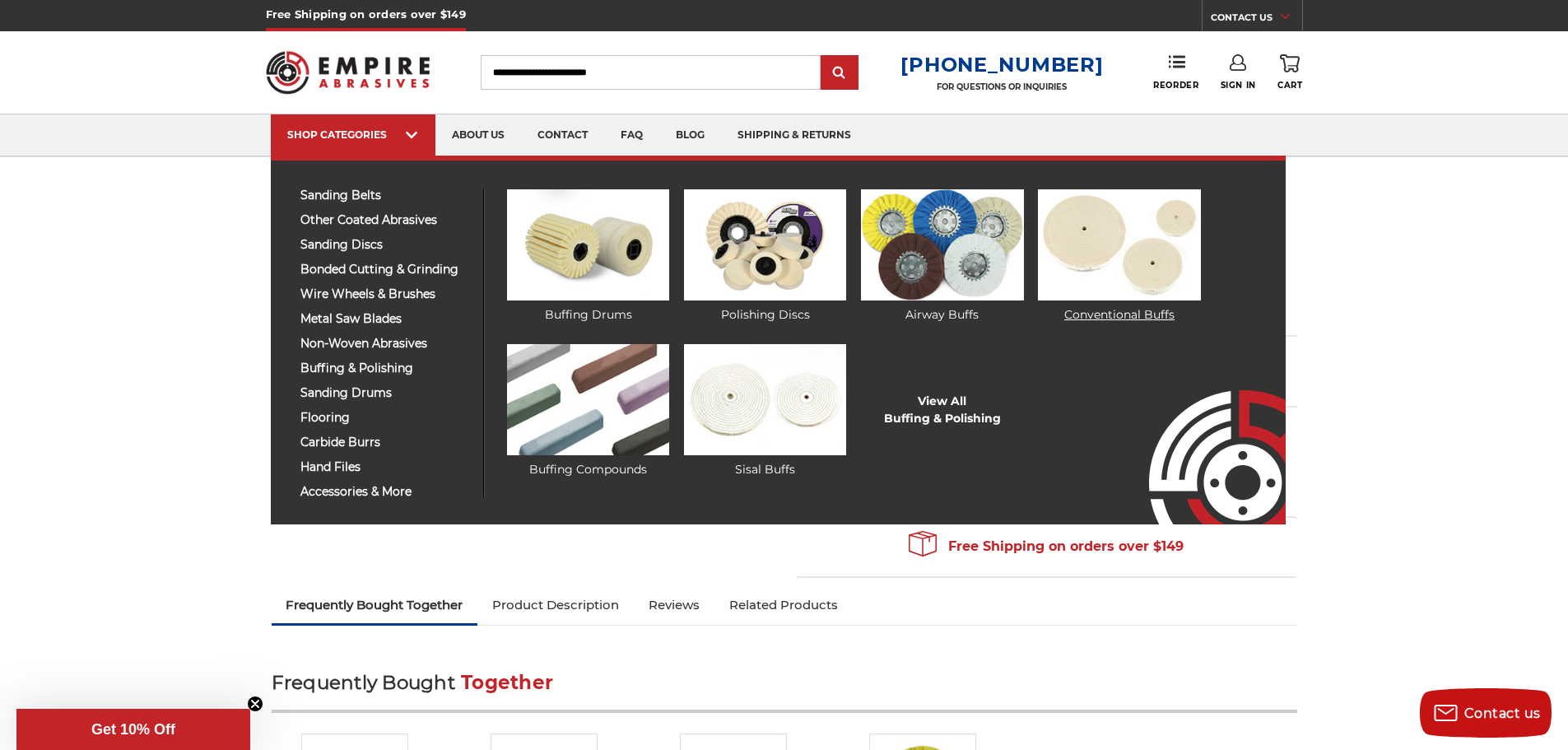
click at [1123, 307] on link "Conventional Buffs" at bounding box center [1119, 256] width 162 height 134
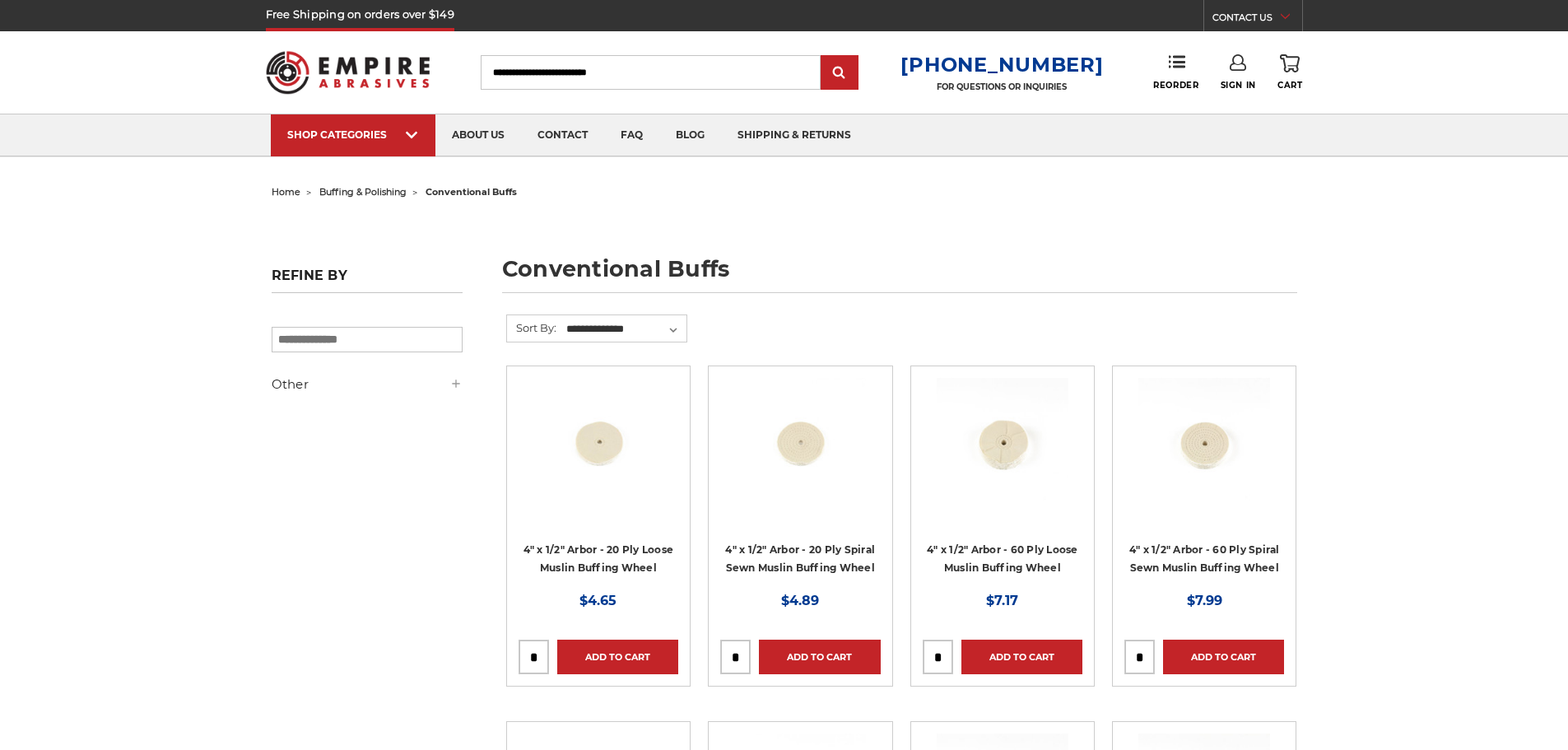
click at [1119, 317] on form "**********" at bounding box center [902, 340] width 791 height 51
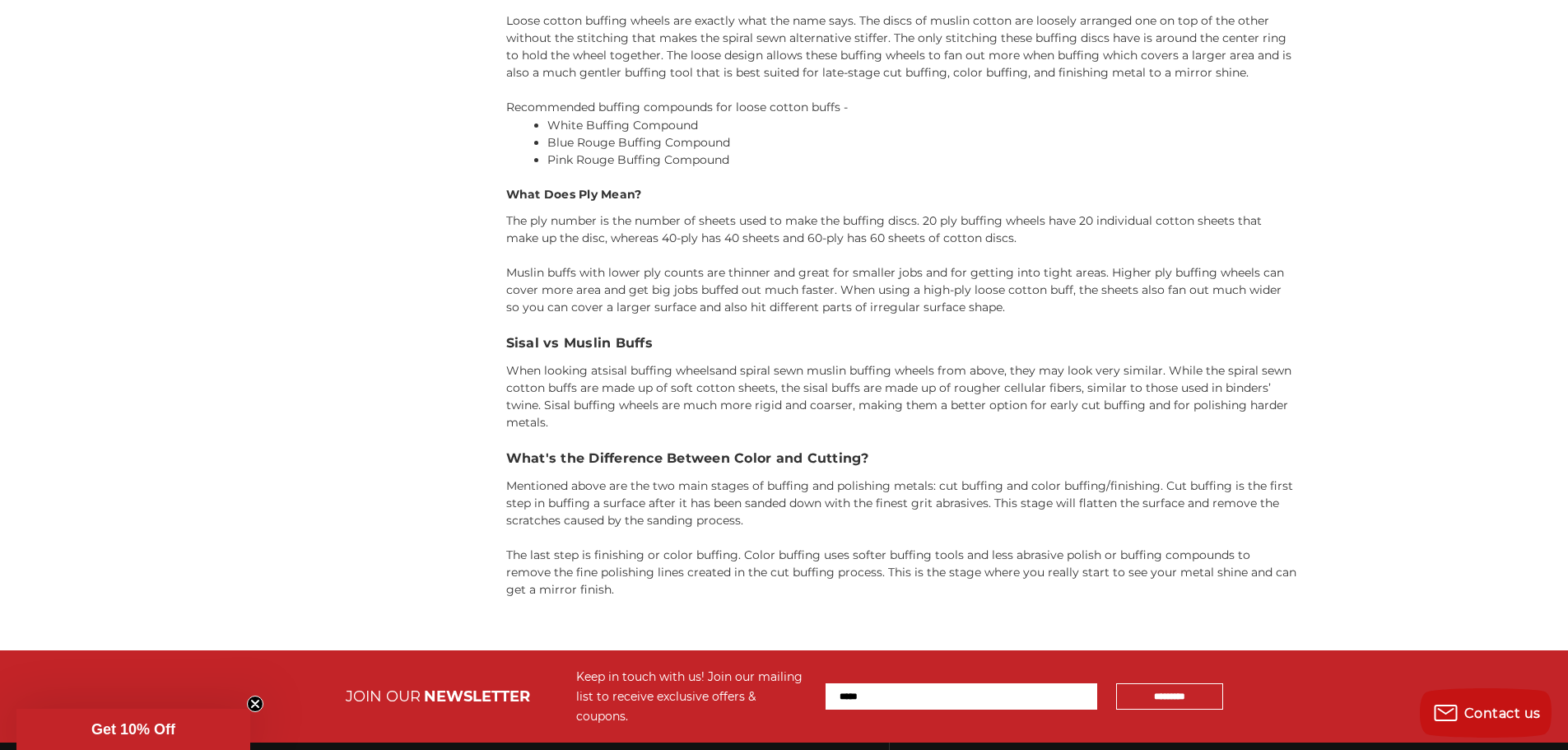
scroll to position [2388, 0]
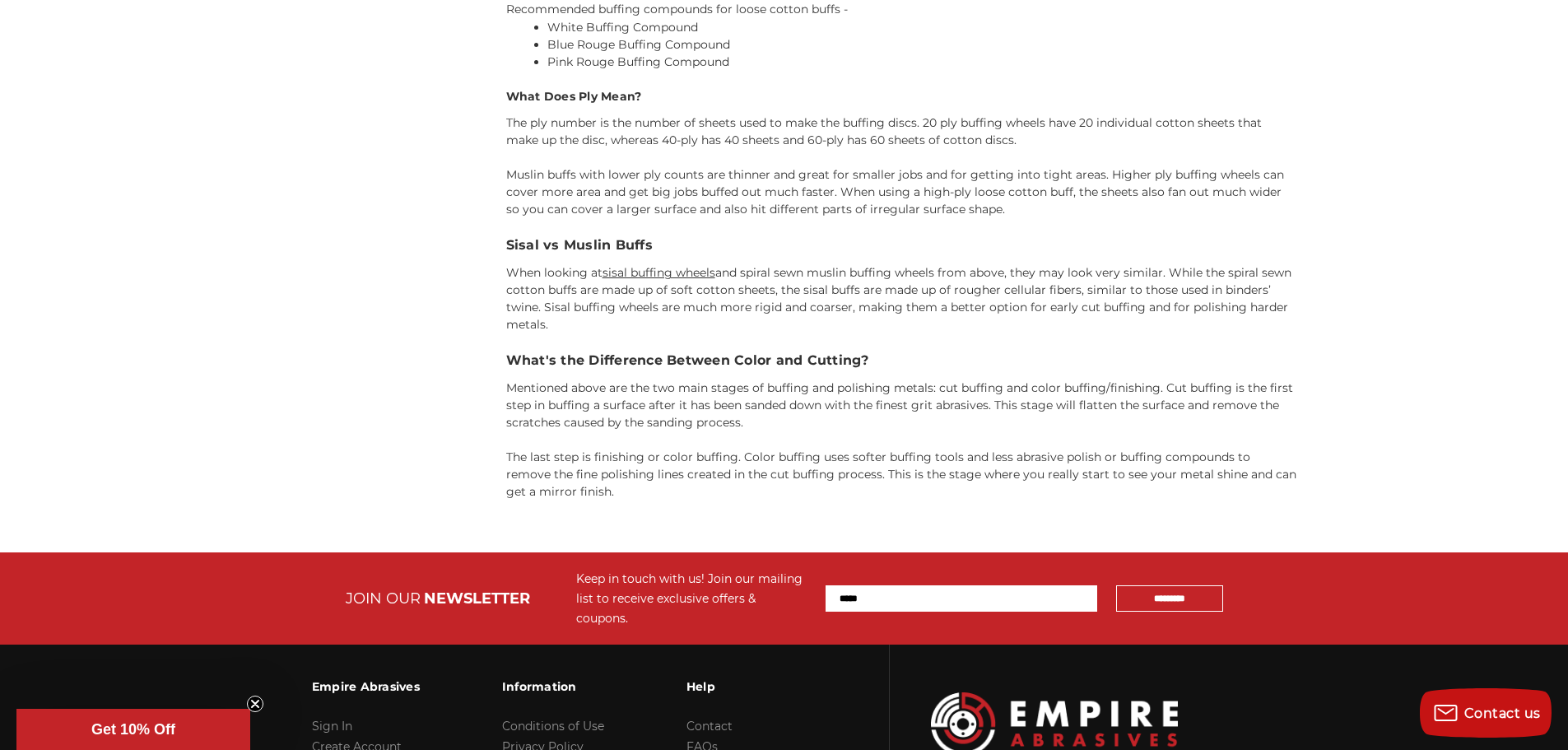
click at [639, 275] on link "sisal buffing wheels" at bounding box center [659, 272] width 113 height 15
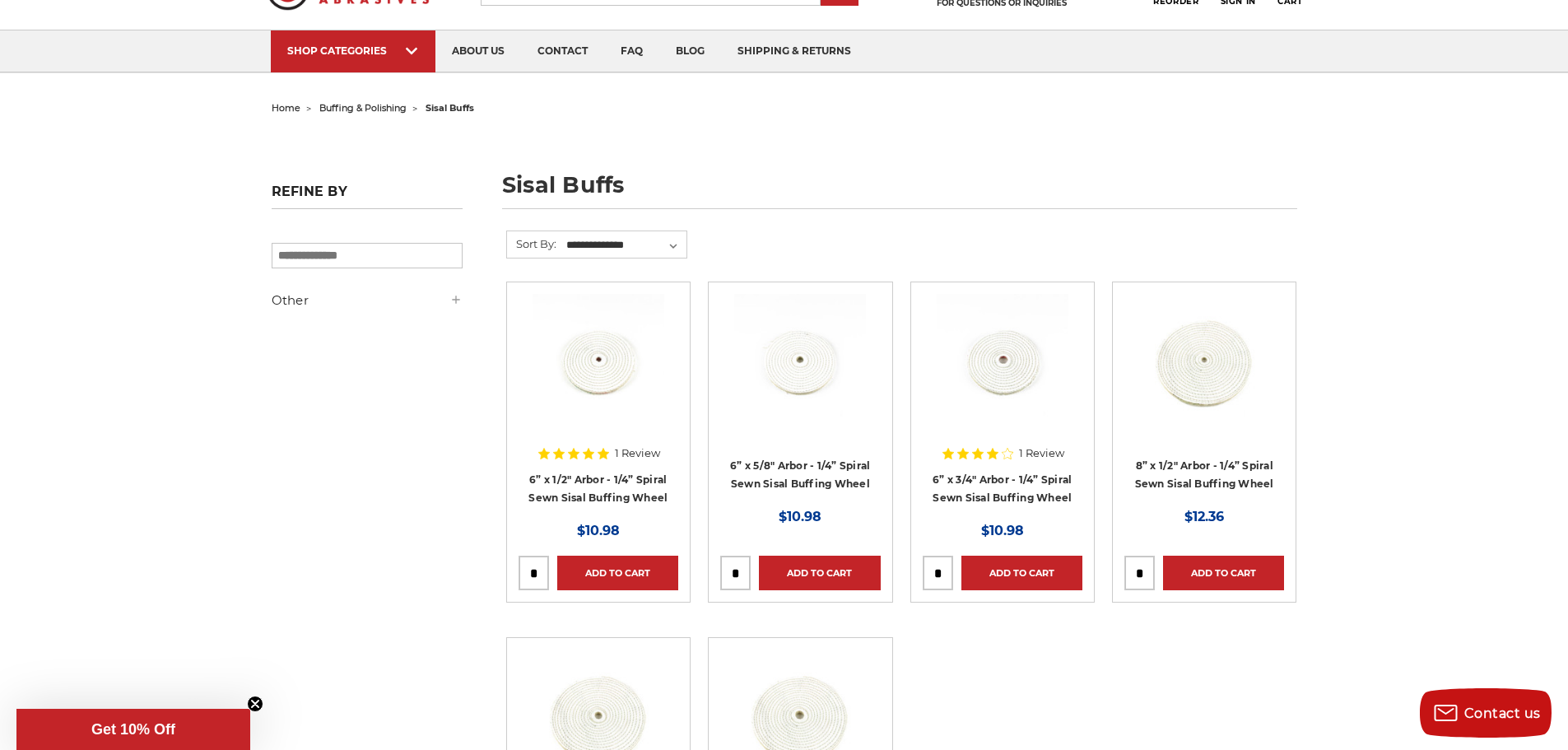
scroll to position [83, 0]
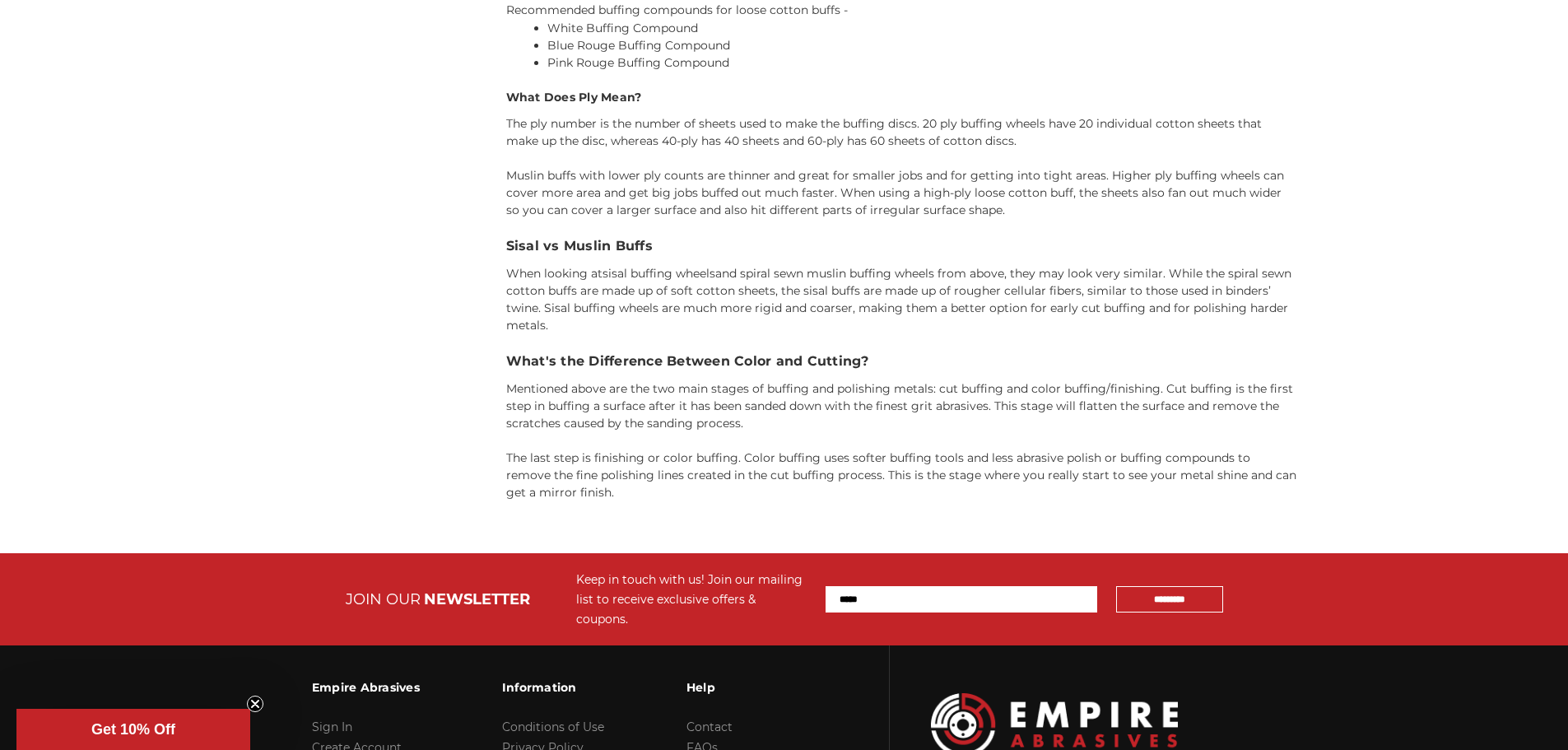
scroll to position [2387, 0]
